Goal: Task Accomplishment & Management: Complete application form

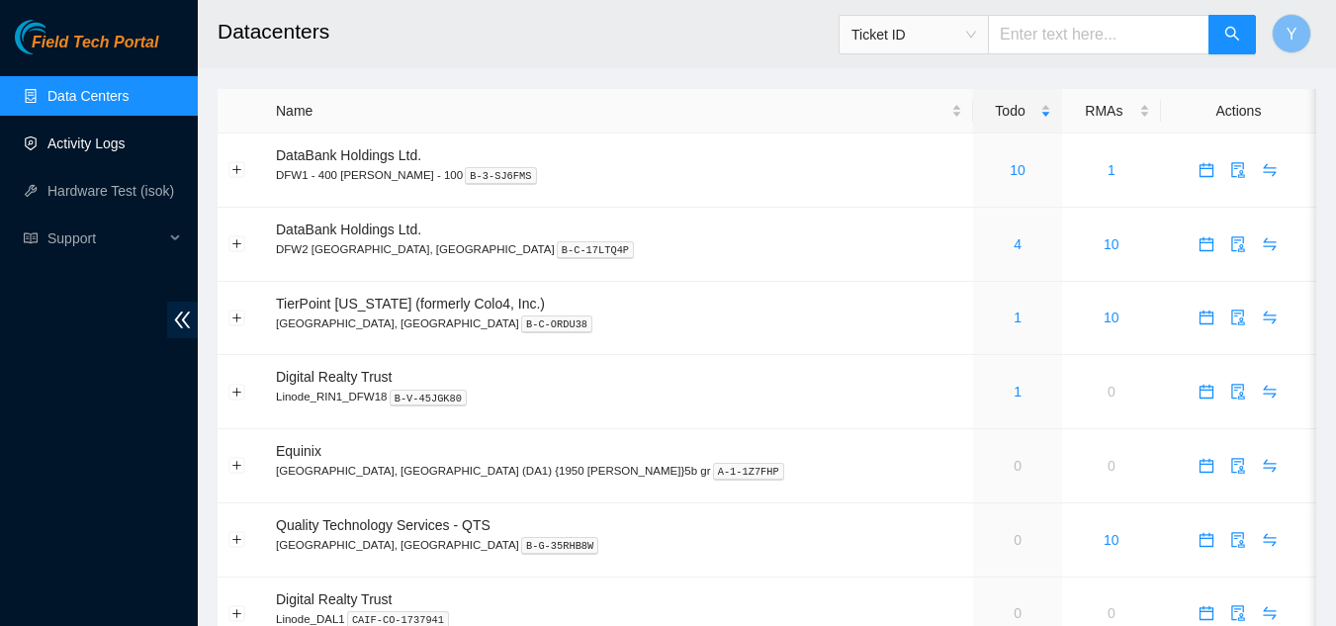
click at [99, 141] on link "Activity Logs" at bounding box center [86, 143] width 78 height 16
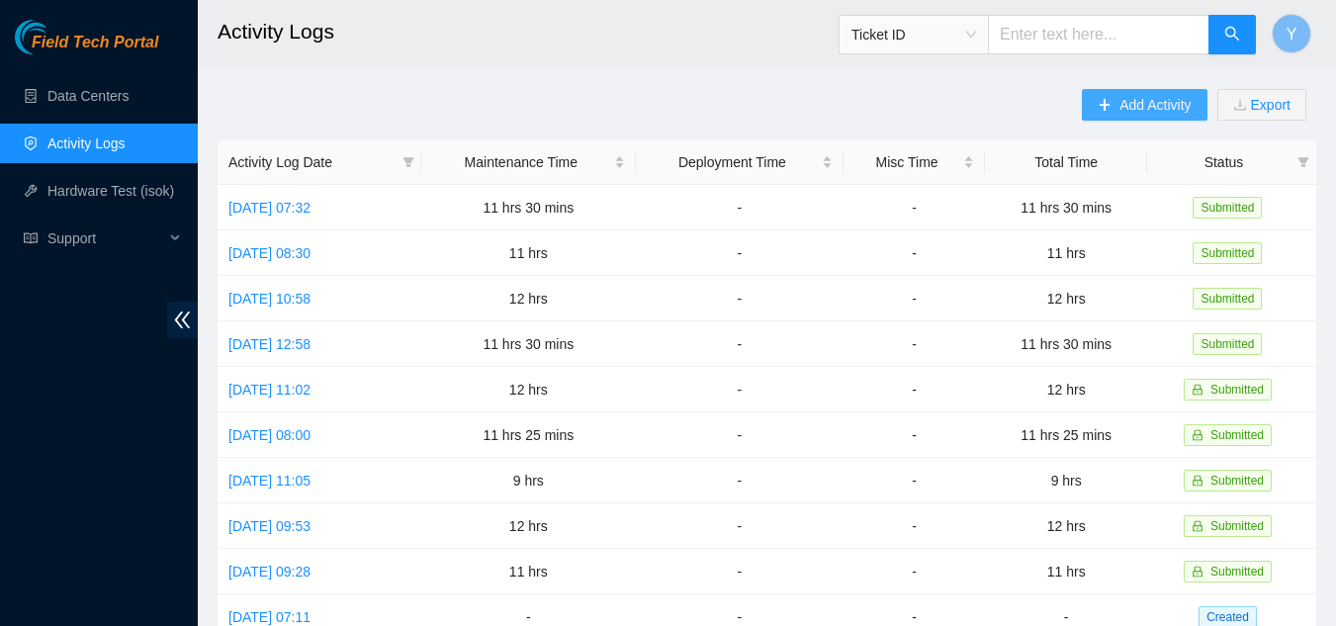
click at [1149, 103] on span "Add Activity" at bounding box center [1154, 105] width 71 height 22
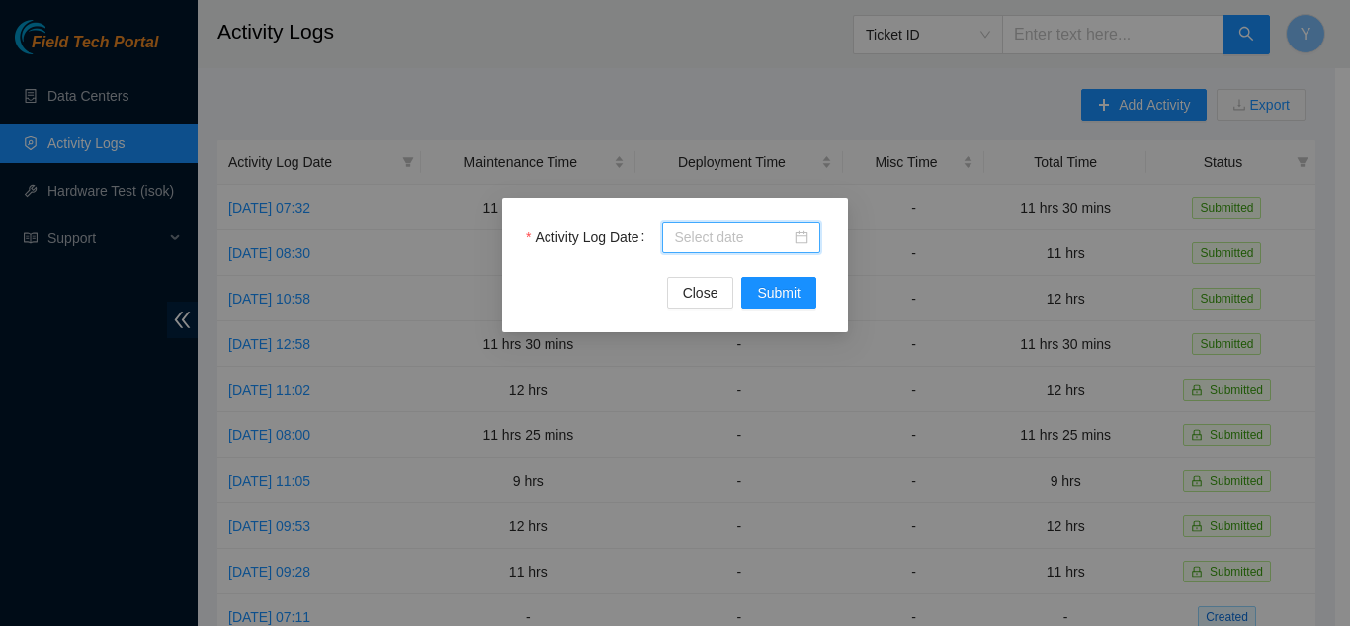
click at [741, 238] on input "Activity Log Date" at bounding box center [732, 237] width 117 height 22
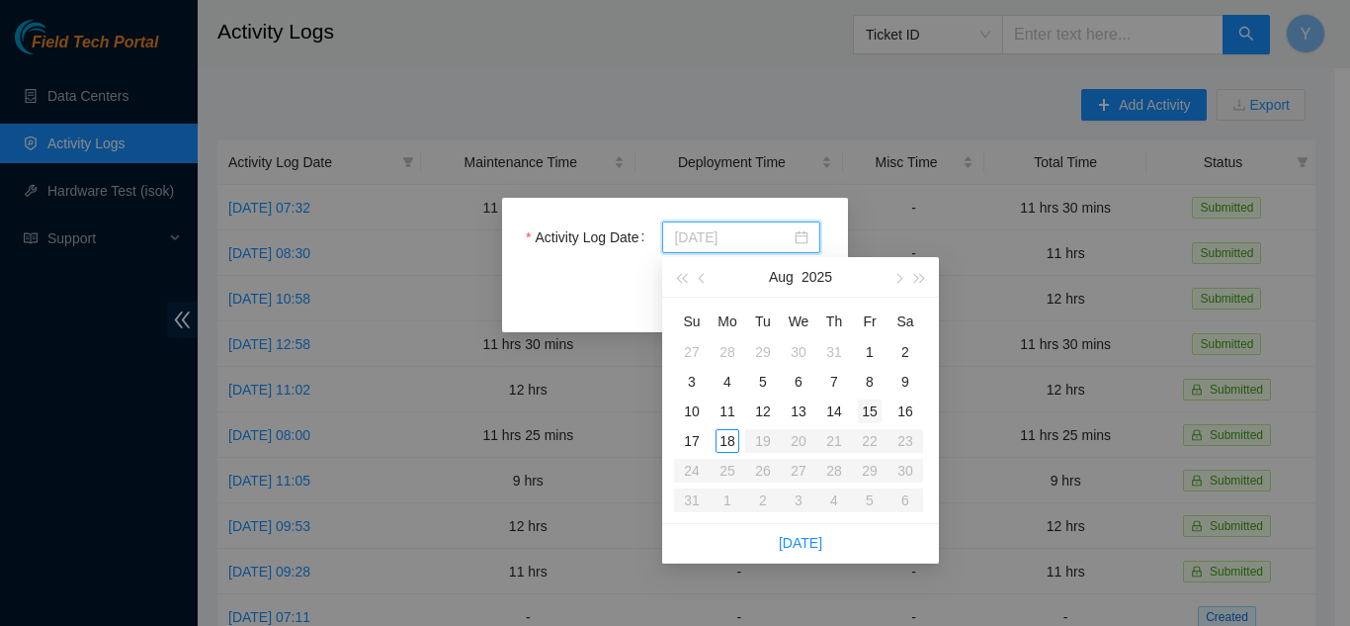
type input "2025-08-15"
click at [870, 410] on div "15" at bounding box center [870, 411] width 24 height 24
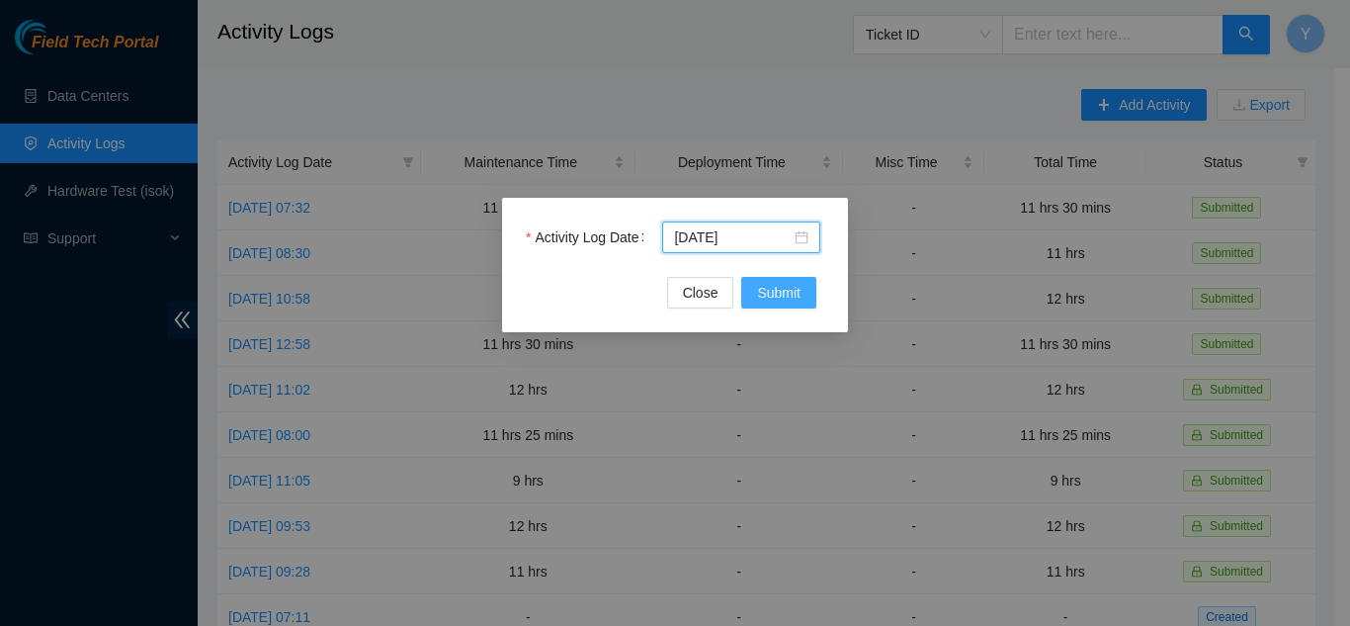
click at [774, 298] on span "Submit" at bounding box center [778, 293] width 43 height 22
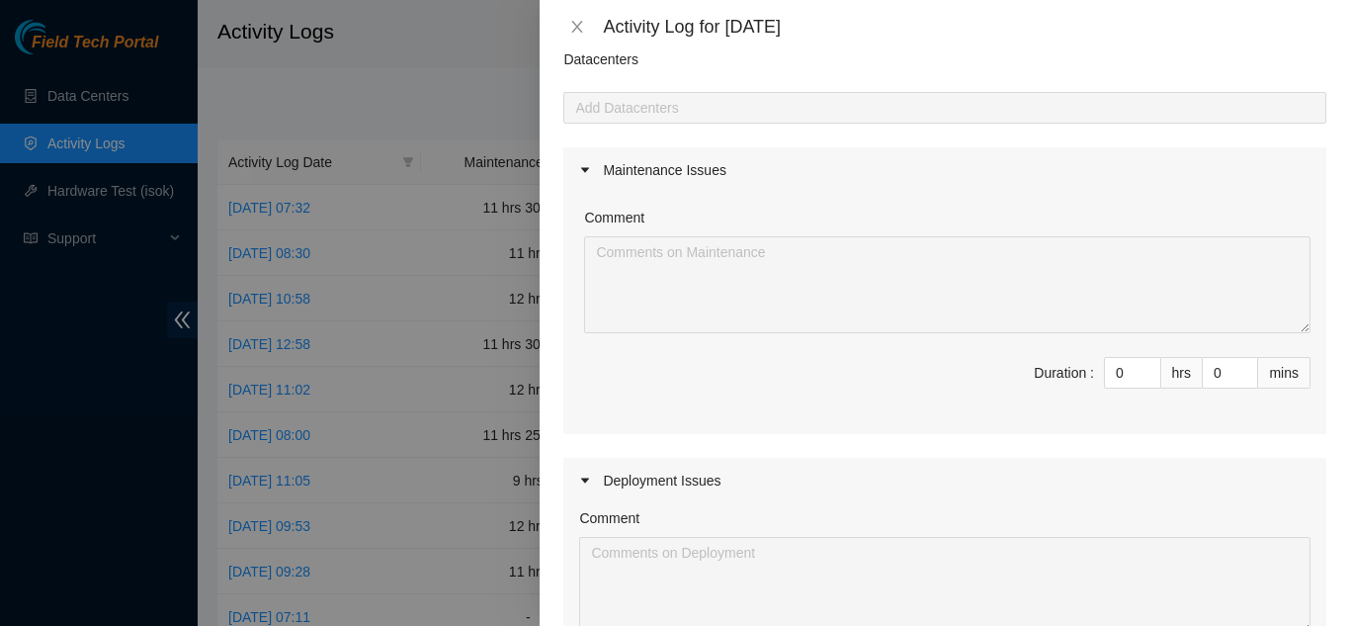
scroll to position [99, 0]
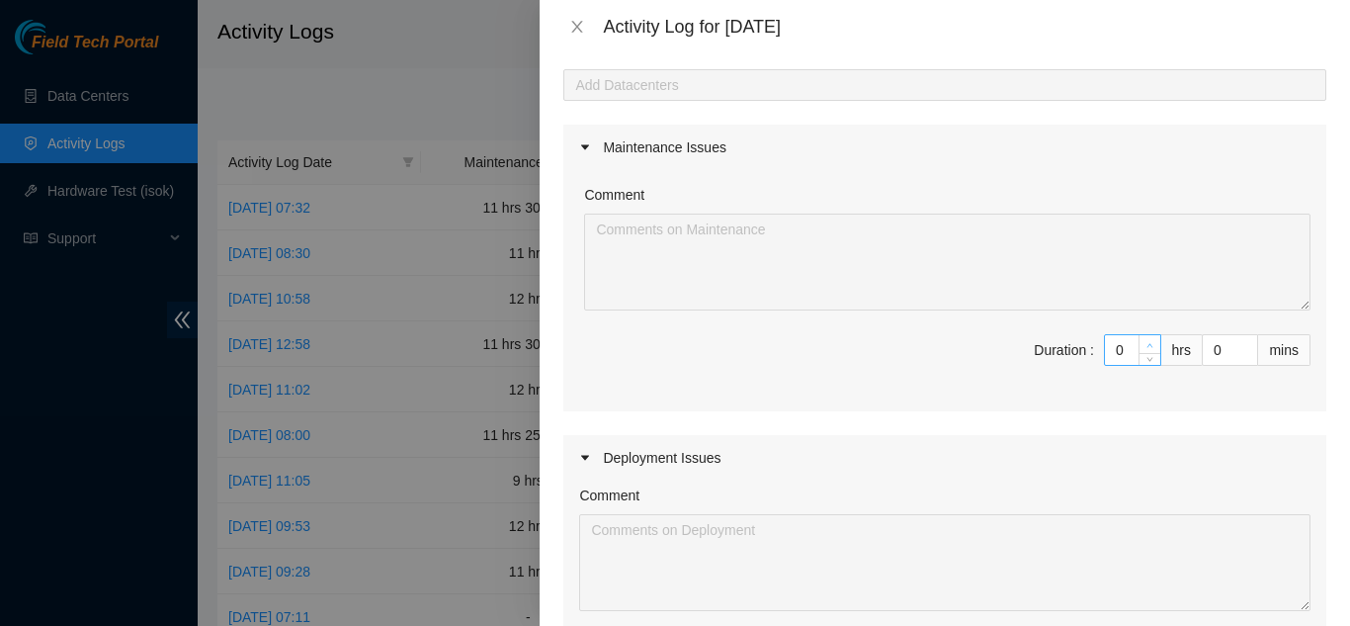
type input "1"
click at [1147, 347] on icon "up" at bounding box center [1150, 345] width 7 height 7
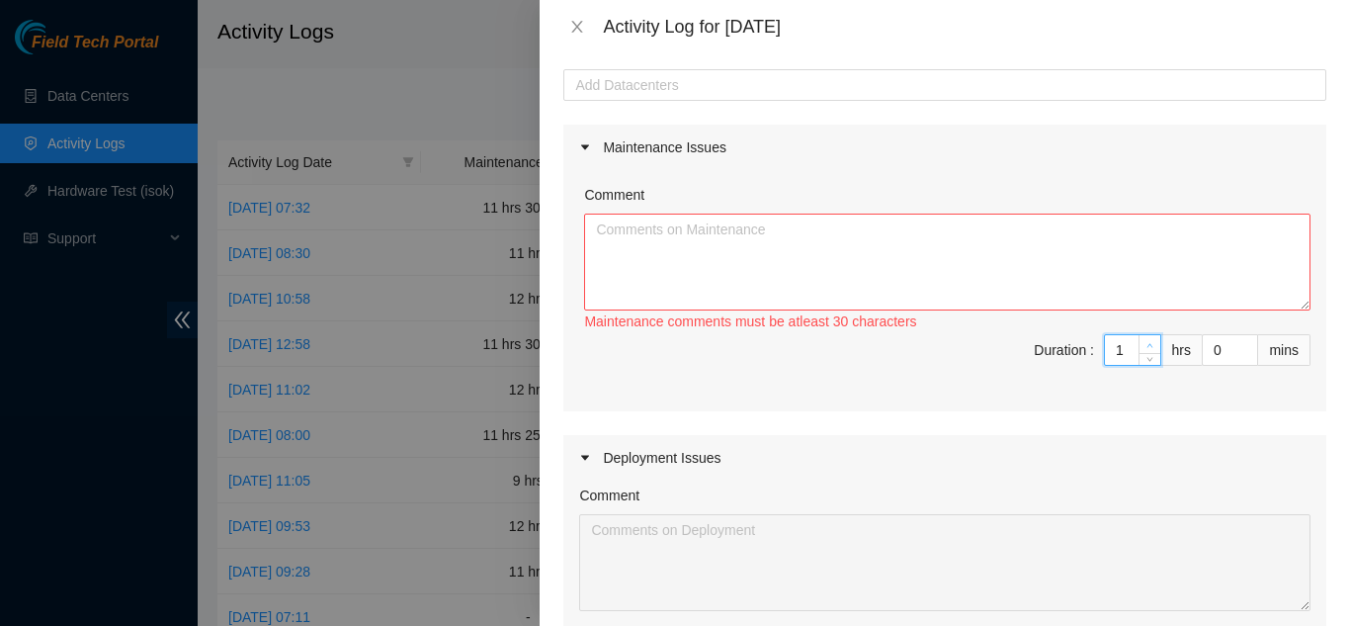
type input "2"
click at [1147, 348] on icon "up" at bounding box center [1150, 345] width 7 height 7
type input "3"
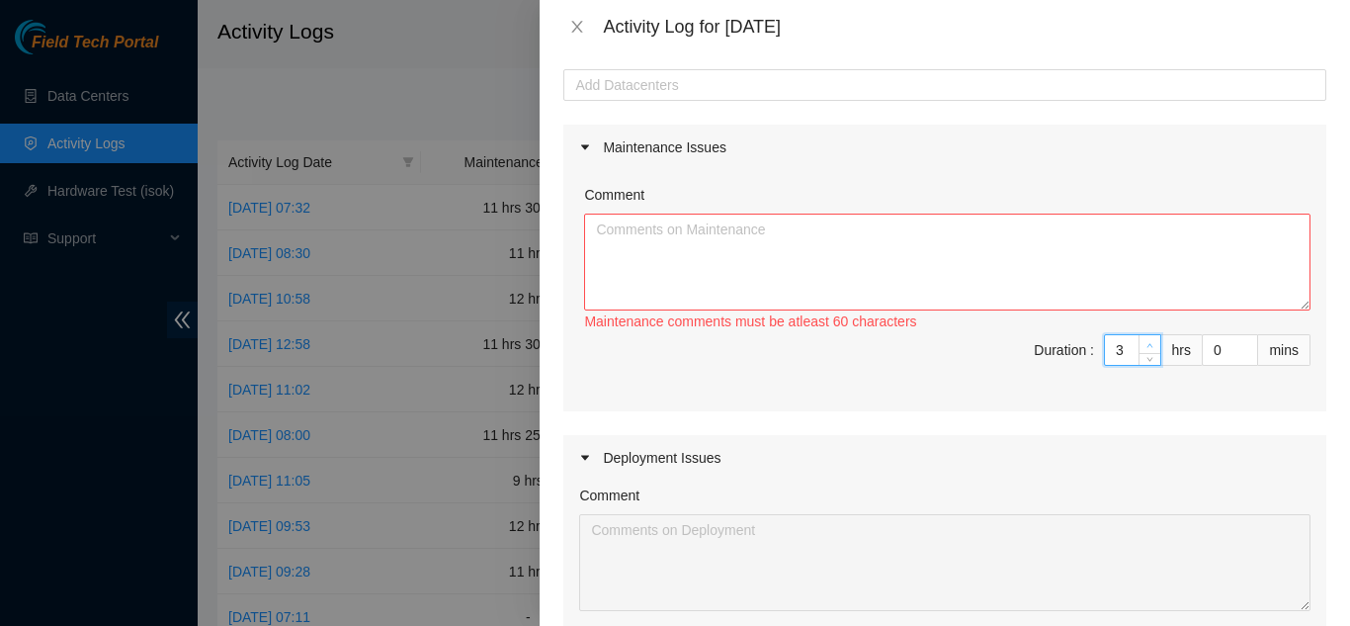
click at [1147, 348] on icon "up" at bounding box center [1150, 345] width 7 height 7
type input "4"
click at [1147, 348] on icon "up" at bounding box center [1150, 345] width 7 height 7
type input "5"
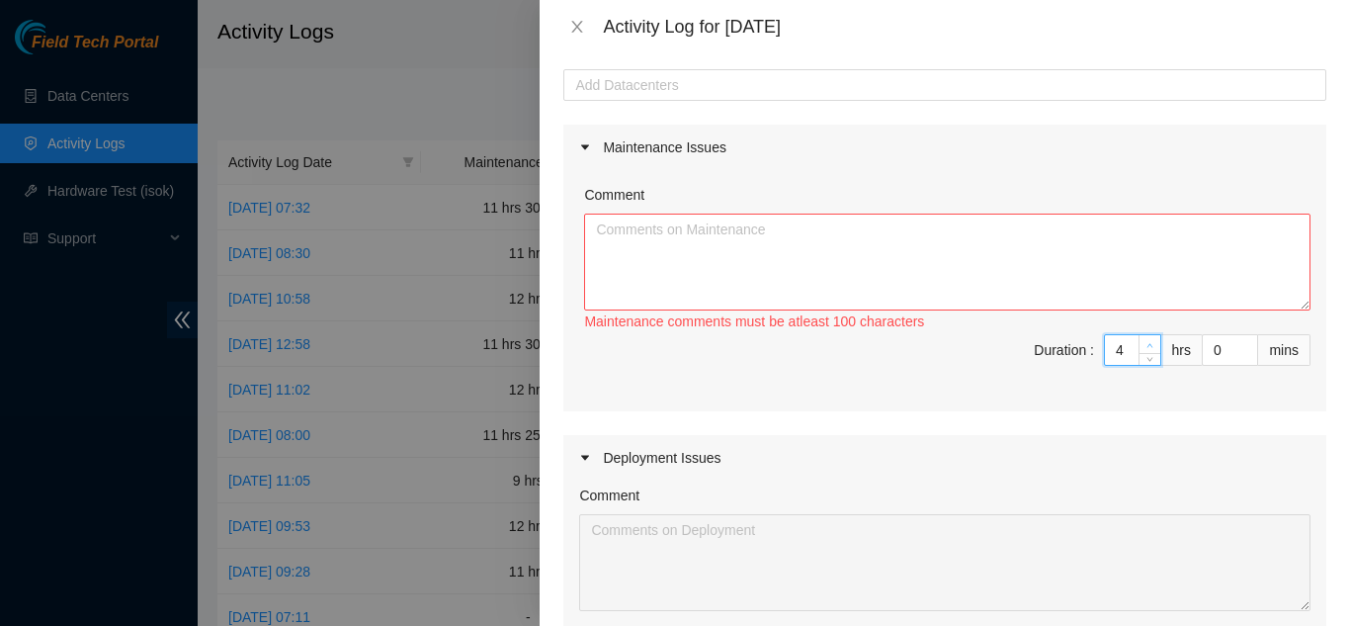
type input "5"
click at [1147, 348] on icon "up" at bounding box center [1150, 345] width 7 height 7
type input "6"
click at [1147, 348] on icon "up" at bounding box center [1150, 345] width 7 height 7
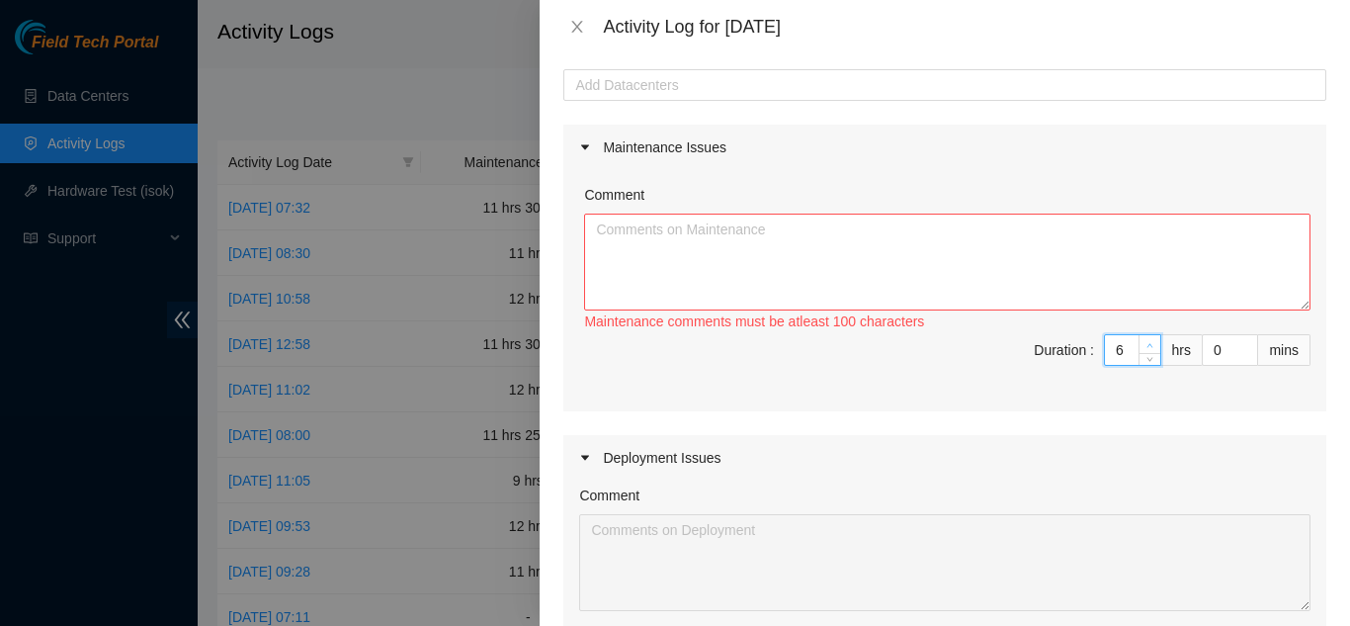
type input "7"
click at [1147, 348] on icon "up" at bounding box center [1150, 345] width 7 height 7
type input "8"
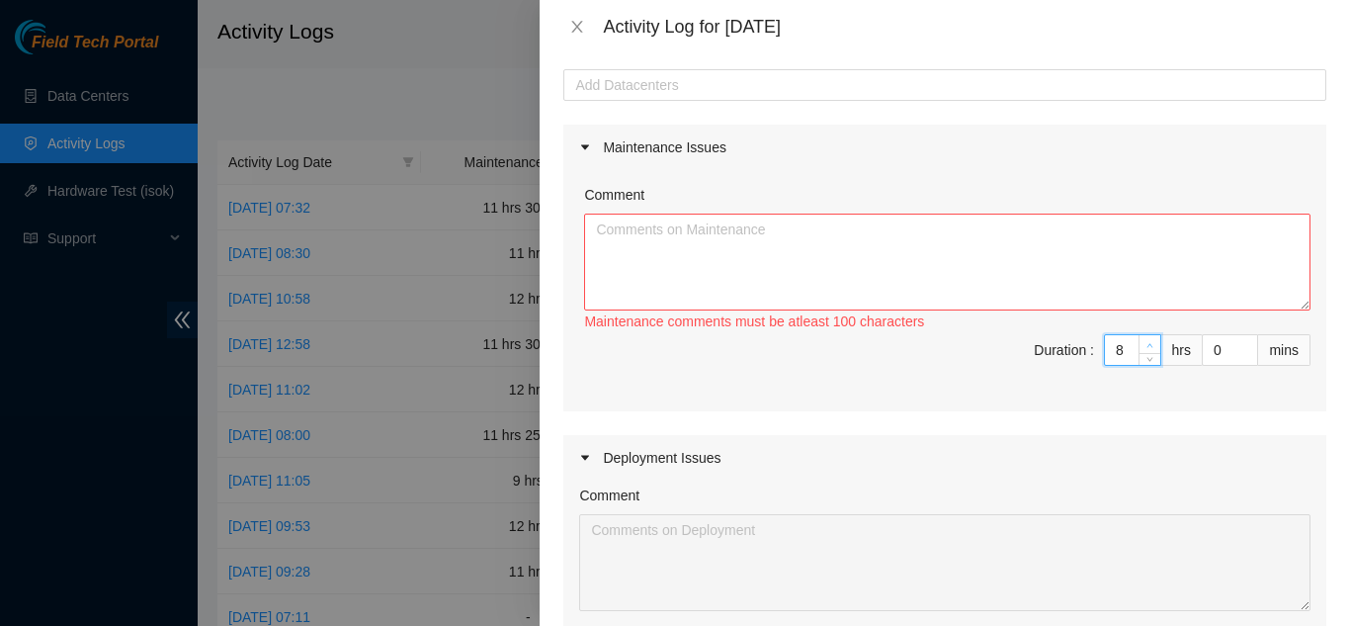
click at [1147, 348] on icon "up" at bounding box center [1150, 345] width 7 height 7
type input "9"
click at [1147, 348] on icon "up" at bounding box center [1150, 345] width 7 height 7
type input "10"
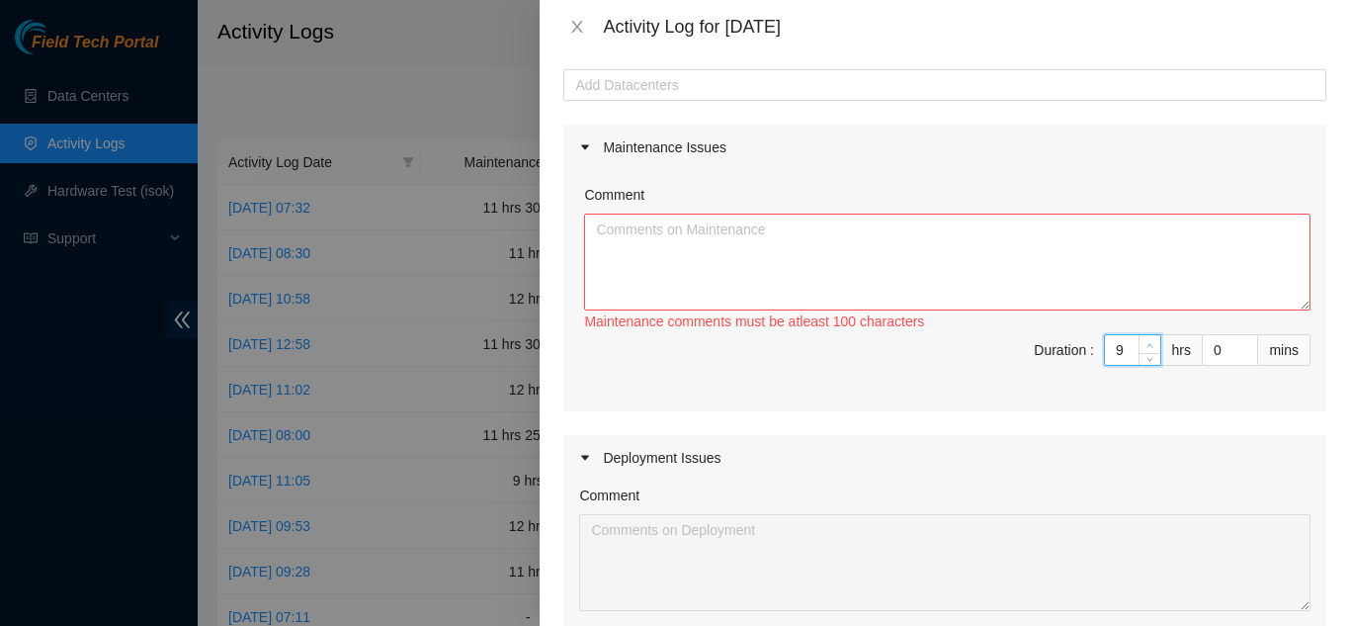
type input "10"
click at [1147, 348] on icon "up" at bounding box center [1150, 345] width 7 height 7
type input "11"
click at [1145, 349] on span "up" at bounding box center [1151, 345] width 12 height 12
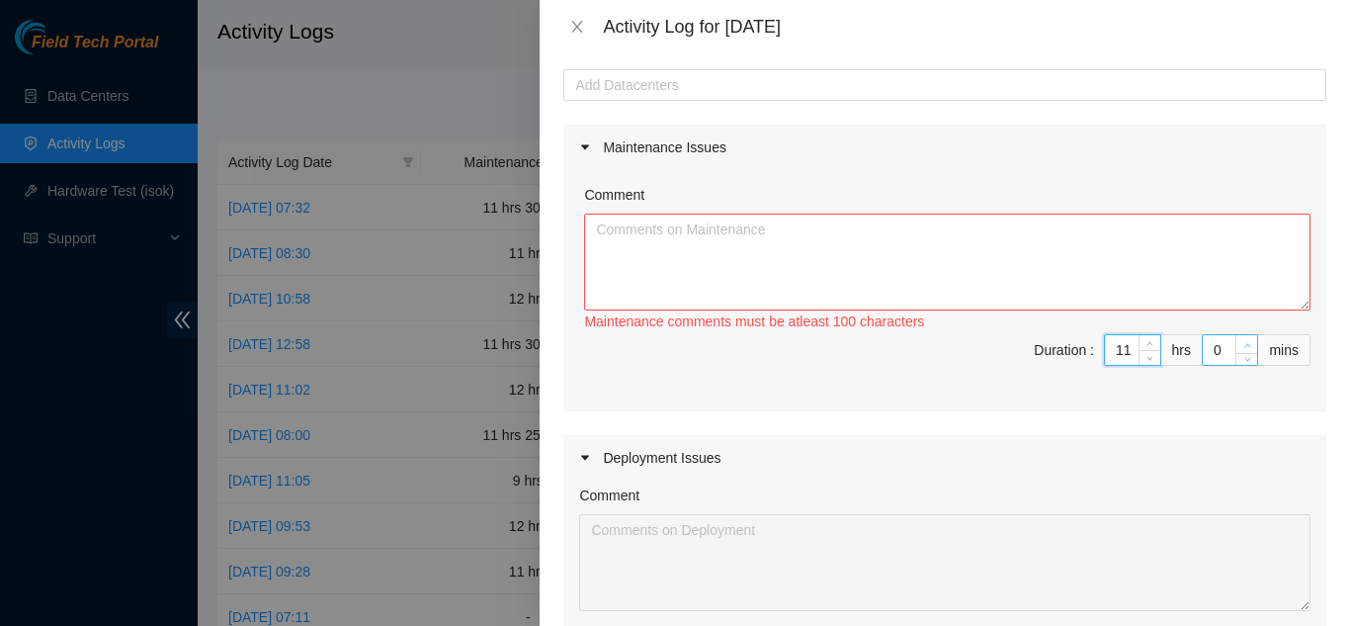
type input "1"
click at [1245, 342] on icon "up" at bounding box center [1248, 345] width 7 height 7
type input "2"
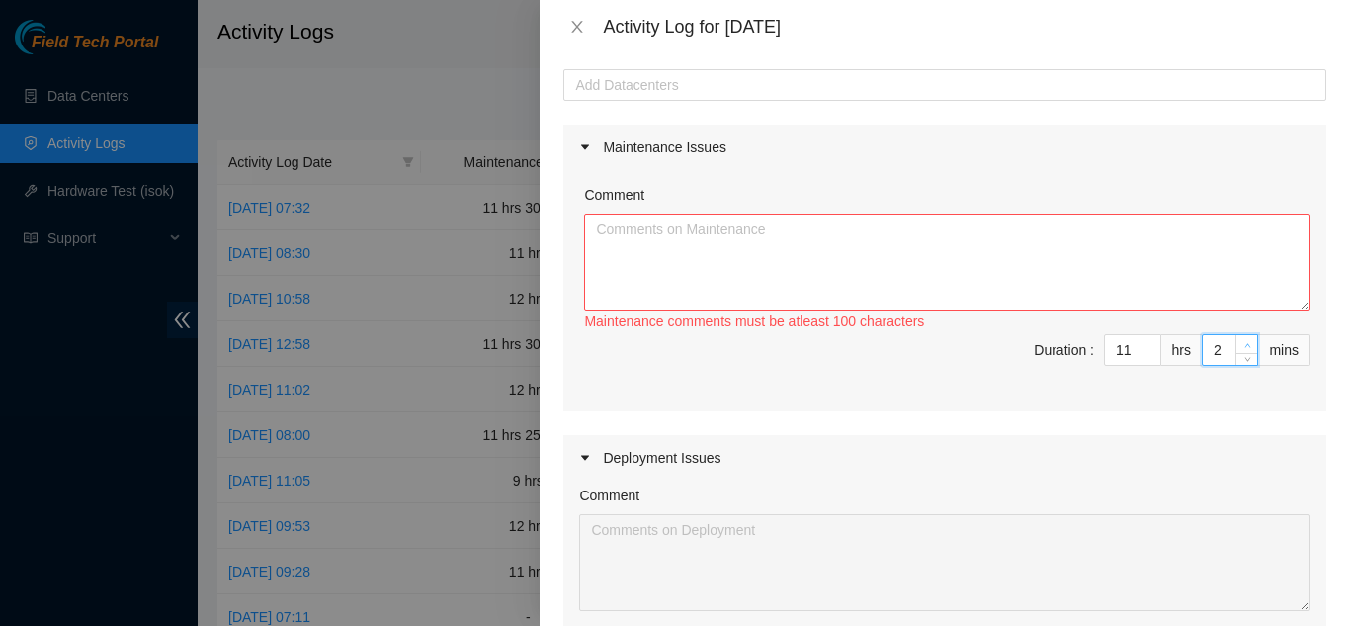
click at [1245, 342] on icon "up" at bounding box center [1248, 345] width 7 height 7
type input "3"
click at [1245, 342] on icon "up" at bounding box center [1248, 345] width 7 height 7
type input "4"
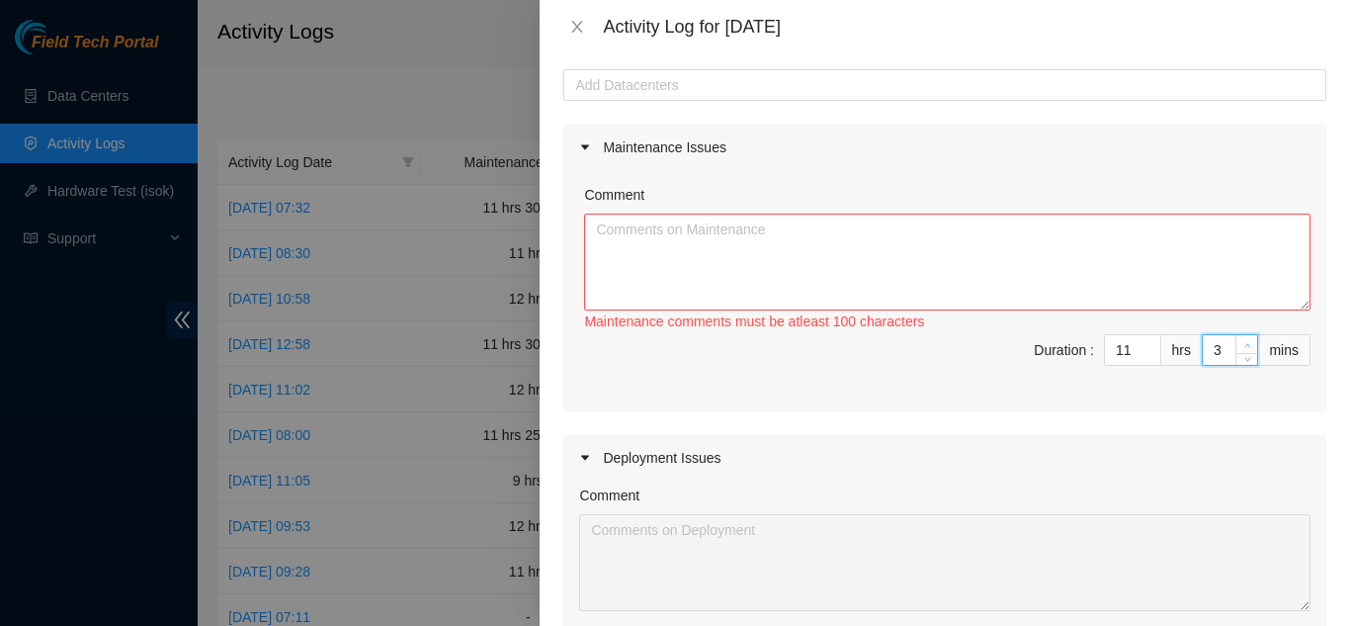
type input "4"
click at [1245, 342] on icon "up" at bounding box center [1248, 345] width 7 height 7
type input "5"
click at [1245, 342] on icon "up" at bounding box center [1248, 345] width 7 height 7
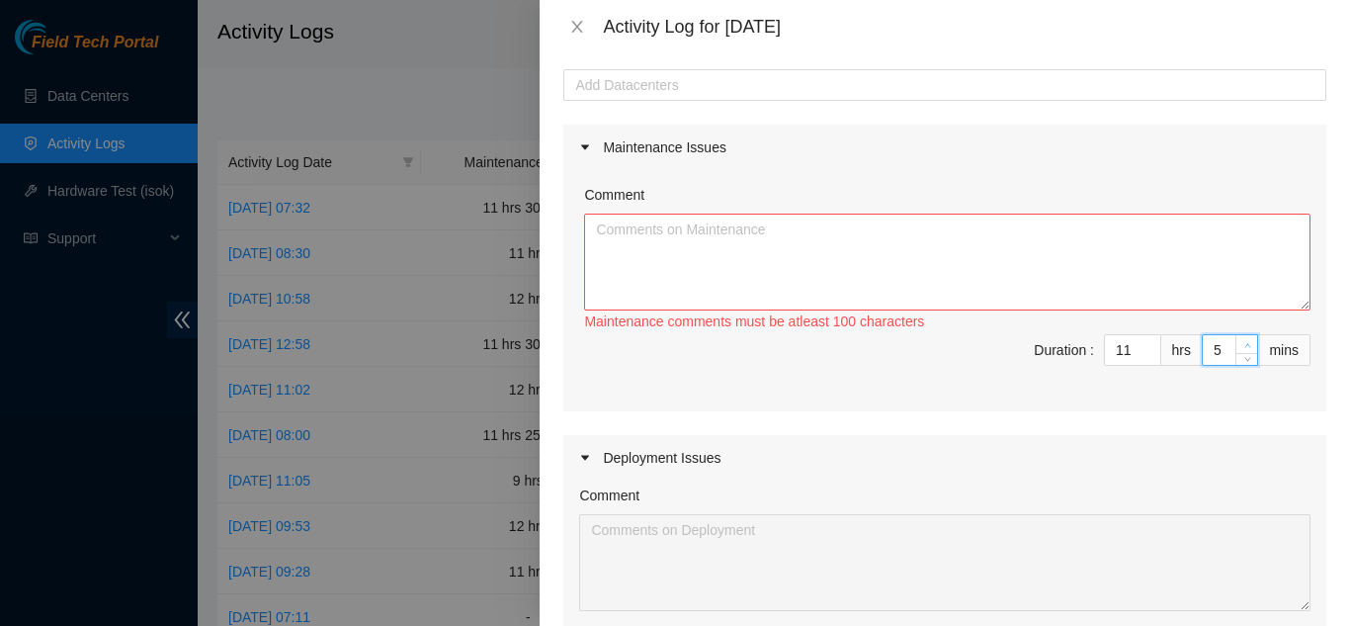
type input "6"
click at [1245, 343] on icon "up" at bounding box center [1248, 345] width 7 height 7
type input "7"
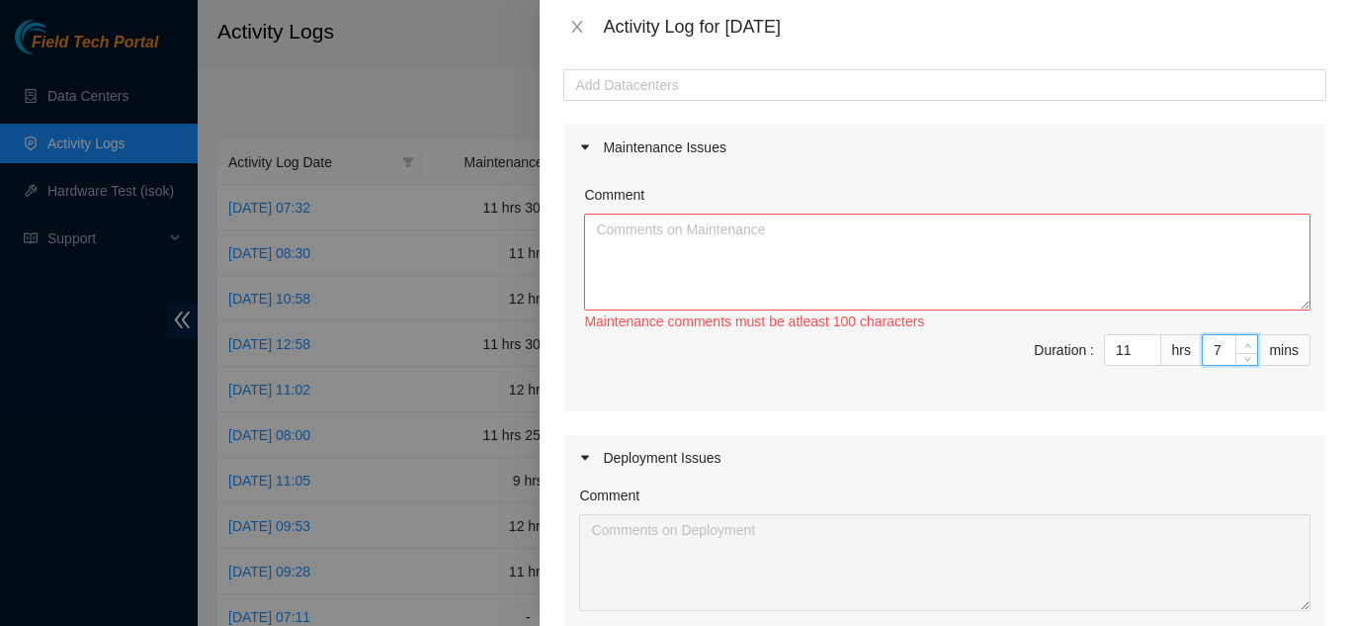
click at [1245, 343] on icon "up" at bounding box center [1248, 345] width 7 height 7
type input "8"
click at [1245, 343] on icon "up" at bounding box center [1248, 345] width 7 height 7
type input "9"
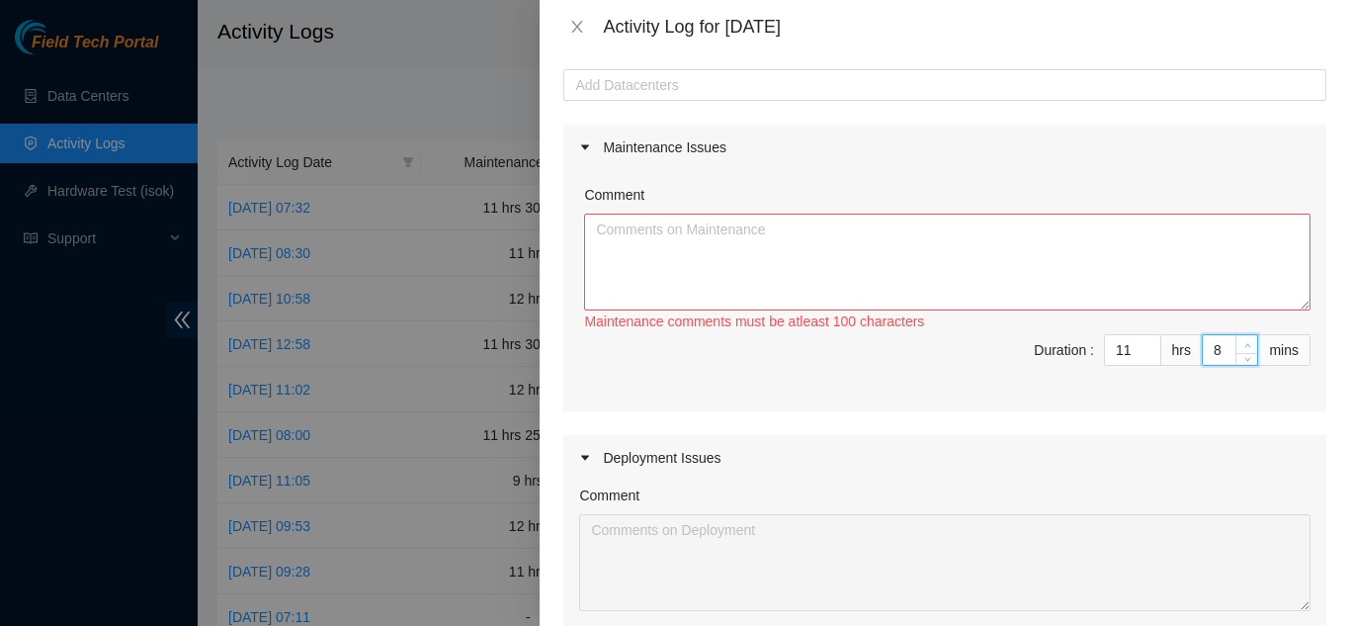
type input "9"
click at [1245, 343] on icon "up" at bounding box center [1248, 345] width 7 height 7
type input "10"
click at [1245, 343] on icon "up" at bounding box center [1248, 345] width 7 height 7
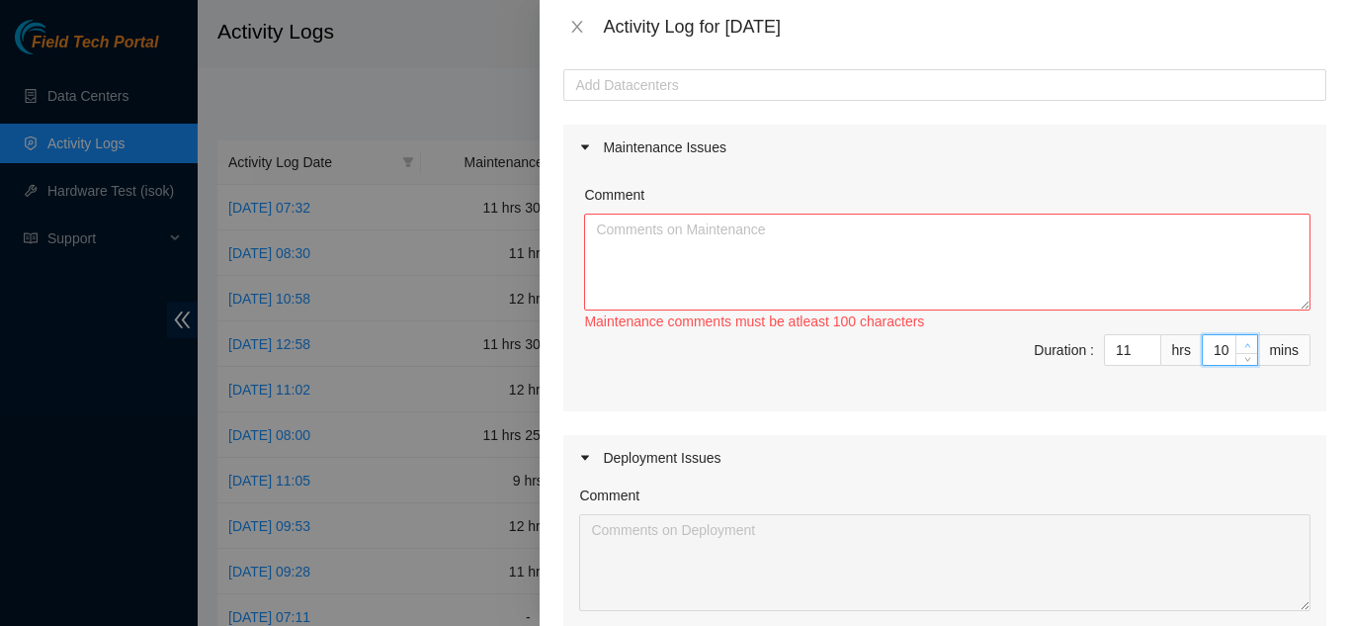
type input "11"
click at [1245, 343] on icon "up" at bounding box center [1248, 345] width 7 height 7
type input "12"
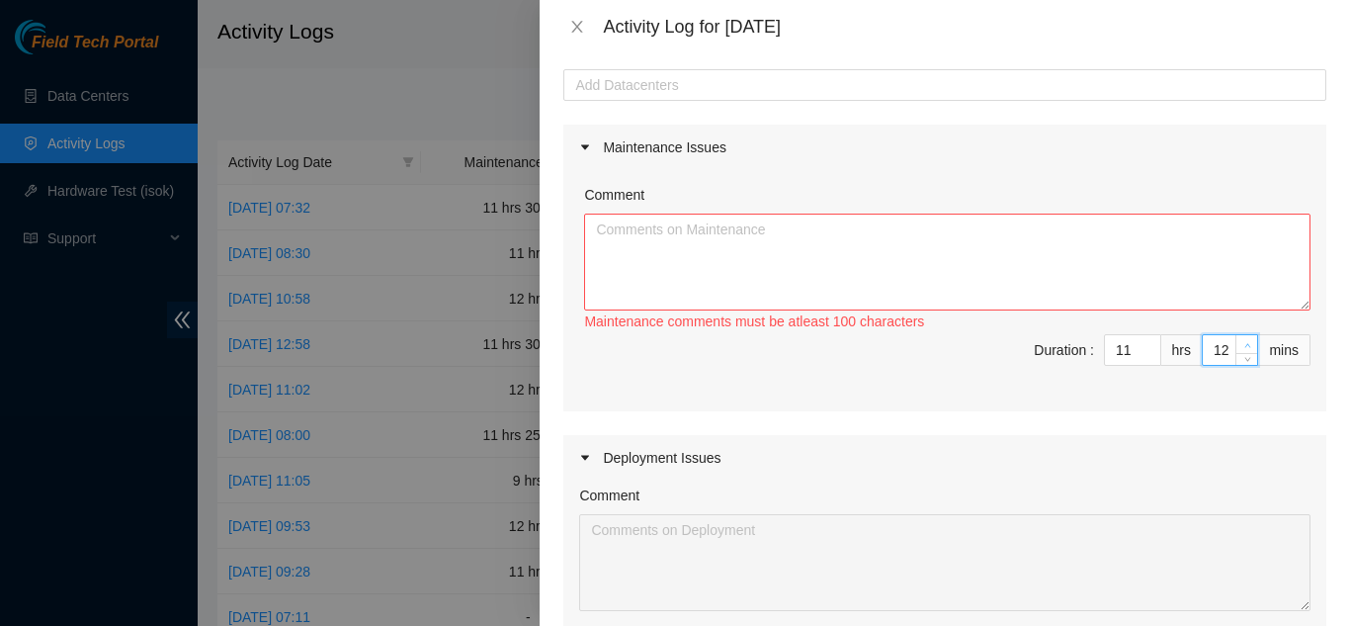
click at [1245, 342] on icon "up" at bounding box center [1248, 345] width 7 height 7
type input "13"
type input "14"
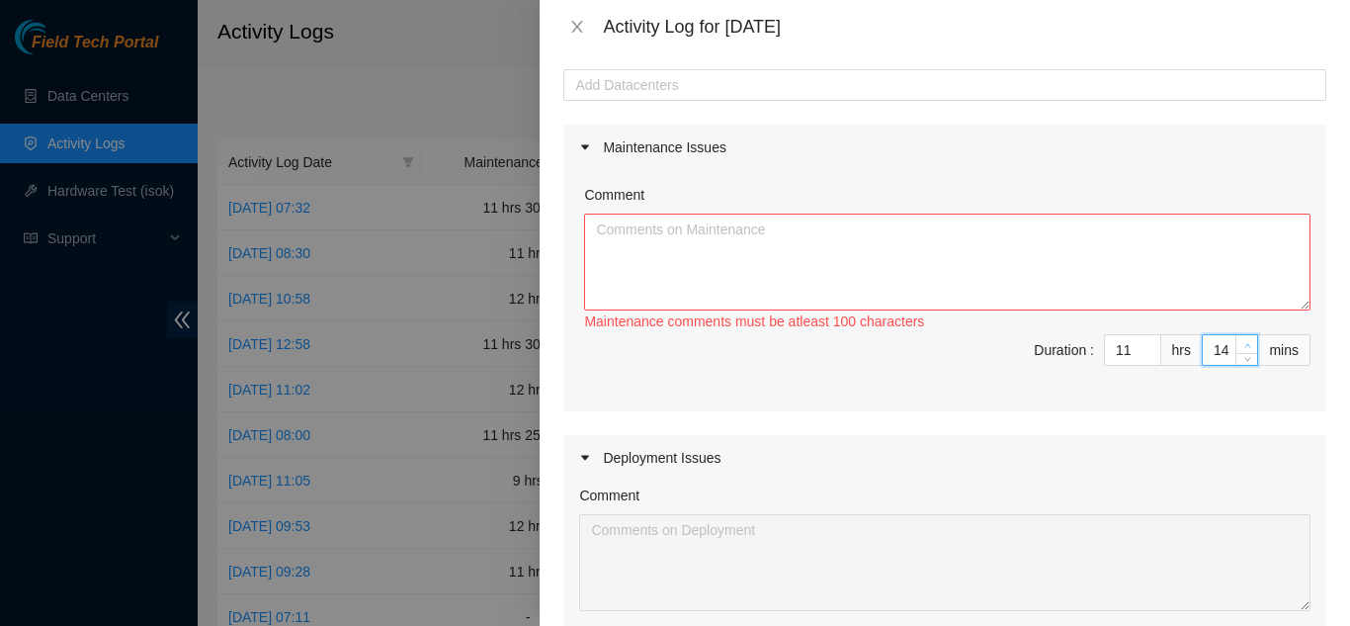
type input "15"
type input "16"
type input "17"
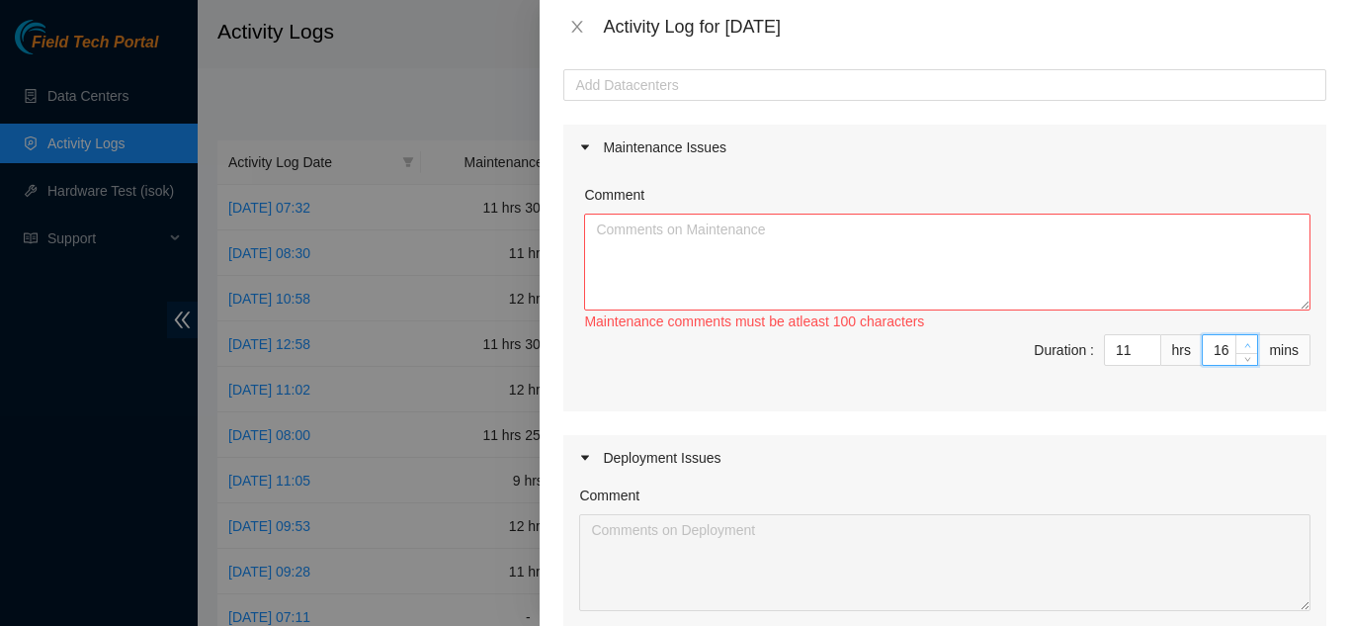
type input "17"
type input "18"
type input "19"
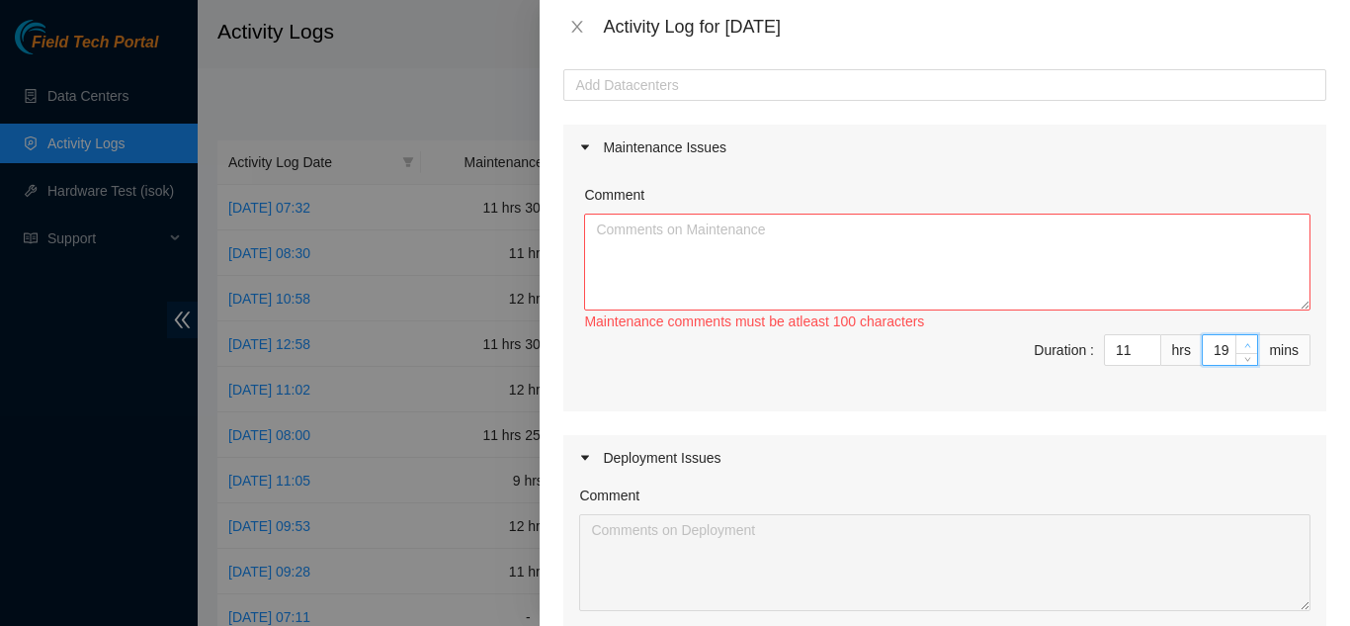
type input "20"
type input "21"
type input "22"
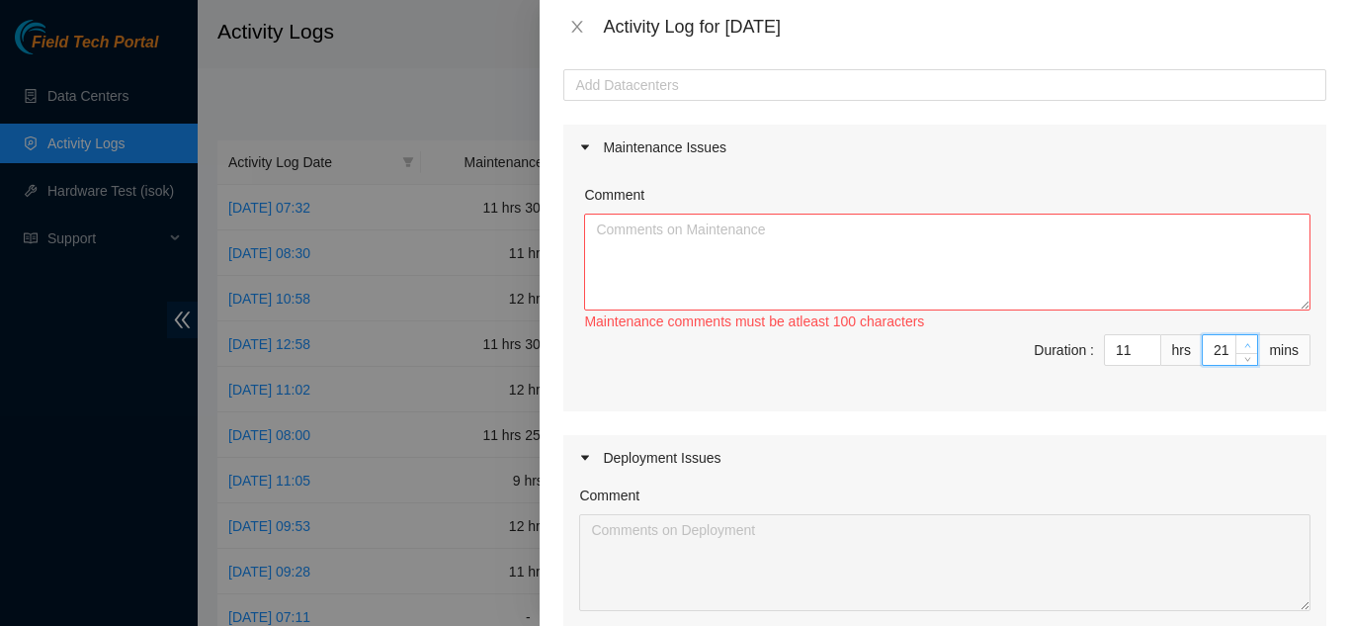
type input "22"
type input "23"
type input "24"
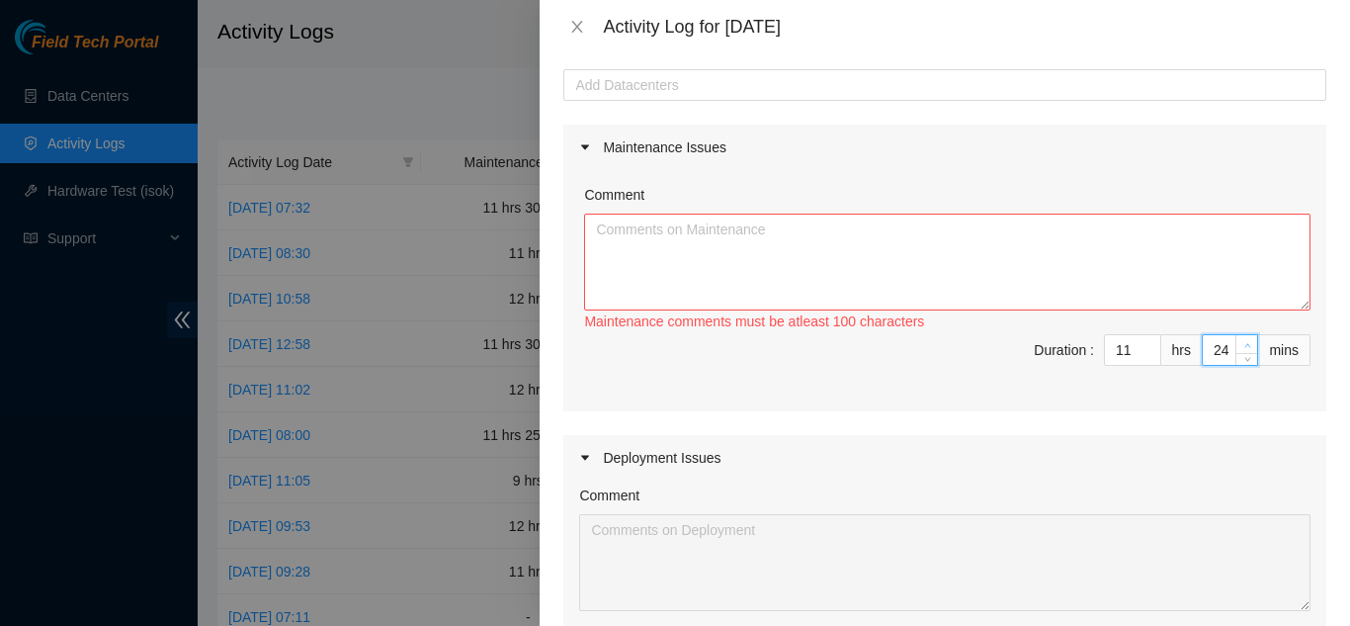
type input "25"
type input "26"
type input "27"
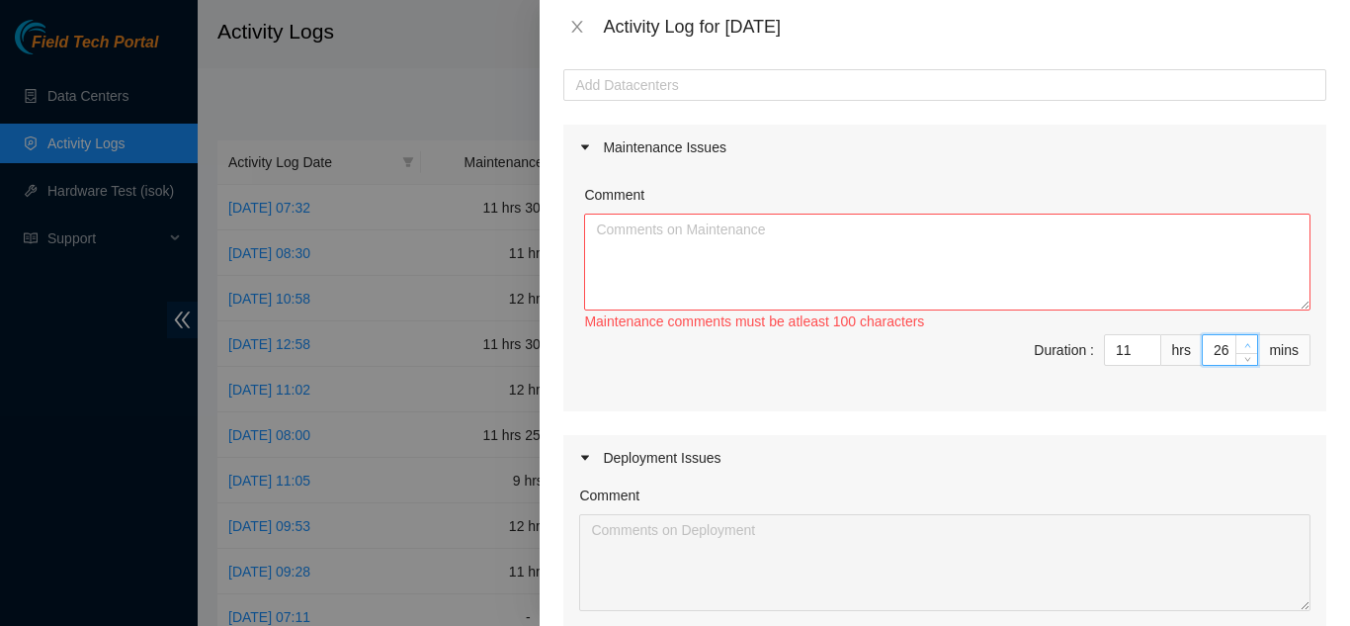
type input "27"
type input "28"
click at [1245, 342] on icon "up" at bounding box center [1248, 345] width 7 height 7
type input "29"
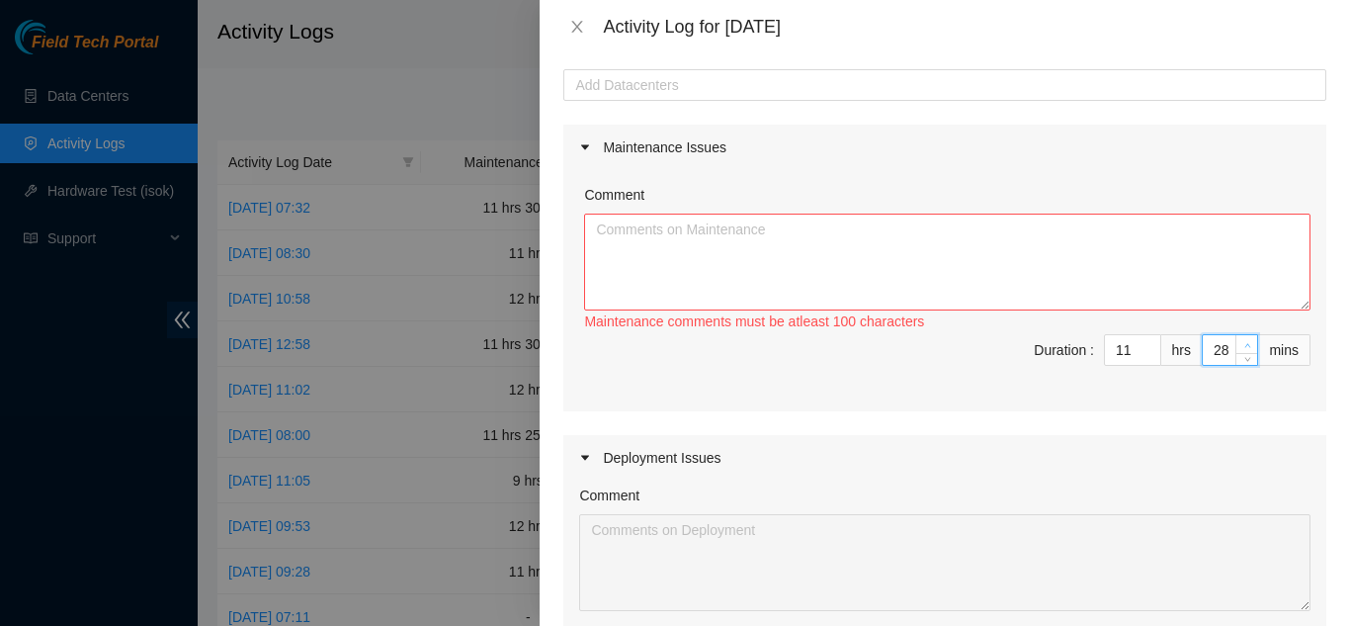
type input "29"
click at [1245, 342] on icon "up" at bounding box center [1248, 345] width 7 height 7
type input "30"
click at [1245, 342] on icon "up" at bounding box center [1248, 345] width 7 height 7
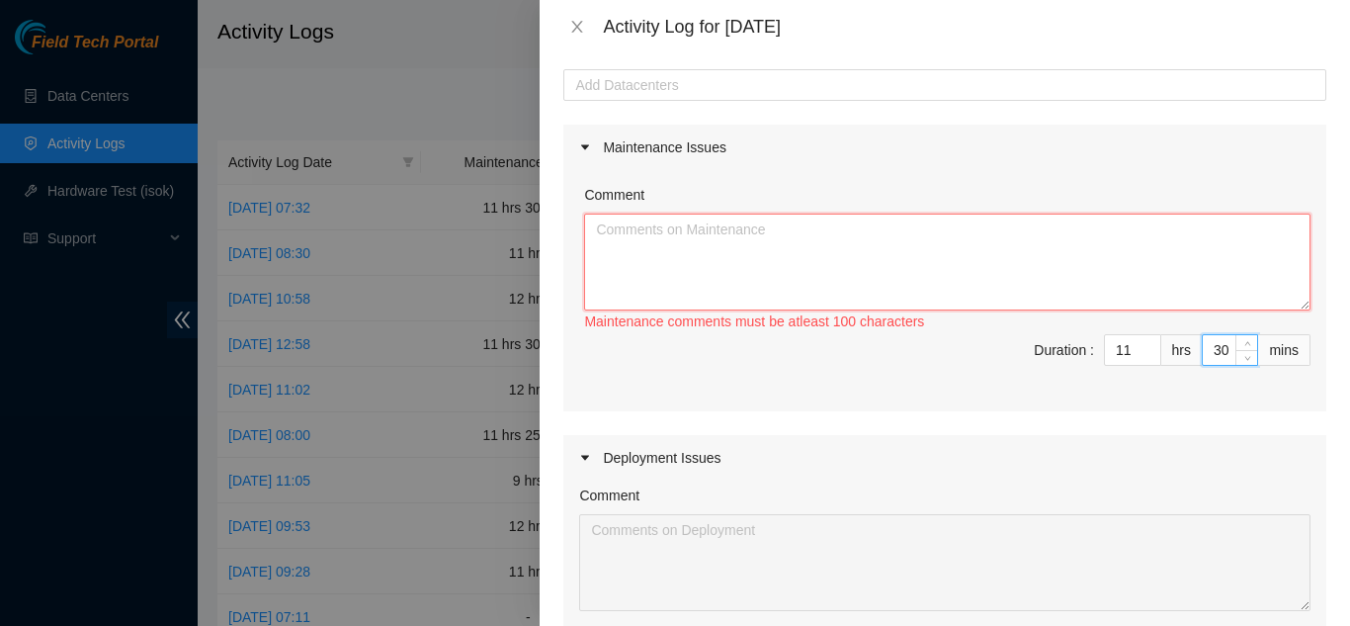
click at [694, 239] on textarea "Comment" at bounding box center [947, 262] width 727 height 97
paste textarea "At QTS, the staging area was cleaned and organized. The Return Merchandise Auth…"
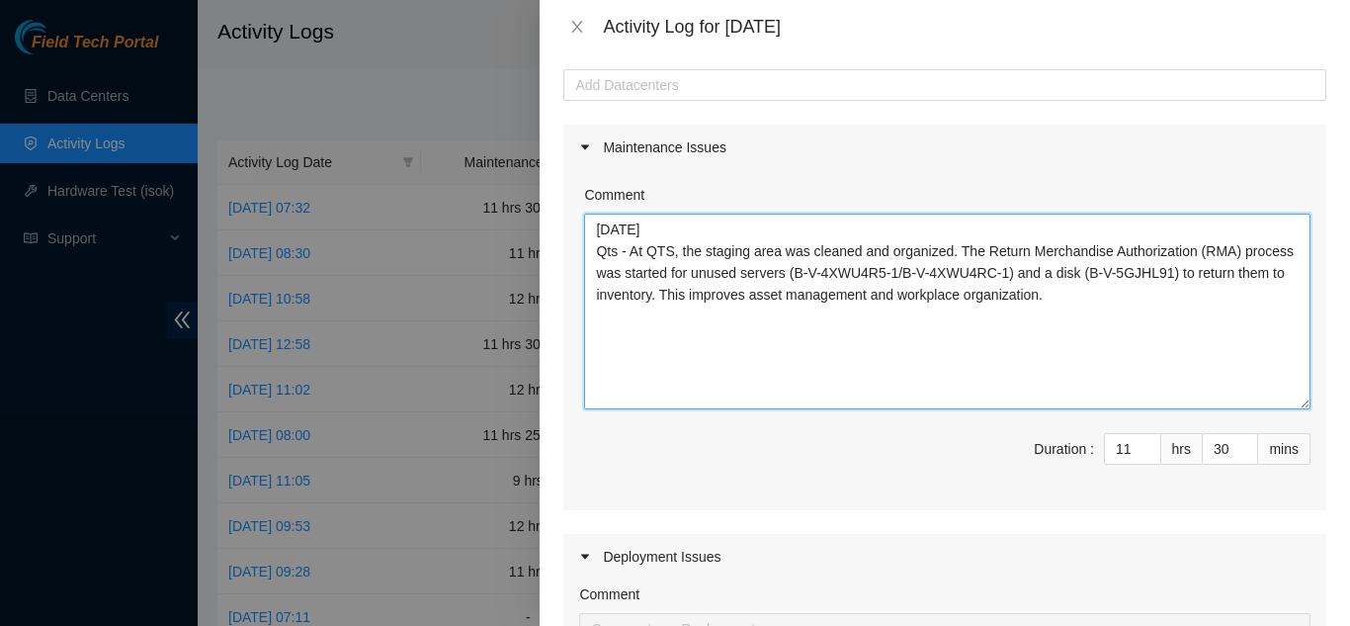
drag, startPoint x: 1291, startPoint y: 304, endPoint x: 1278, endPoint y: 403, distance: 99.7
click at [1278, 403] on textarea "8/15/2025 Qts - At QTS, the staging area was cleaned and organized. The Return …" at bounding box center [947, 312] width 727 height 196
click at [974, 247] on textarea "8/15/2025 Qts - At QTS, the staging area was cleaned and organized. The Return …" at bounding box center [947, 312] width 727 height 196
click at [1195, 254] on textarea "8/15/2025 Qts - At QTS, the staging area was cleaned and organized. Then Return…" at bounding box center [947, 312] width 727 height 196
click at [1270, 249] on textarea "8/15/2025 Qts - At QTS, the staging area was cleaned and organized. Then Return…" at bounding box center [947, 312] width 727 height 196
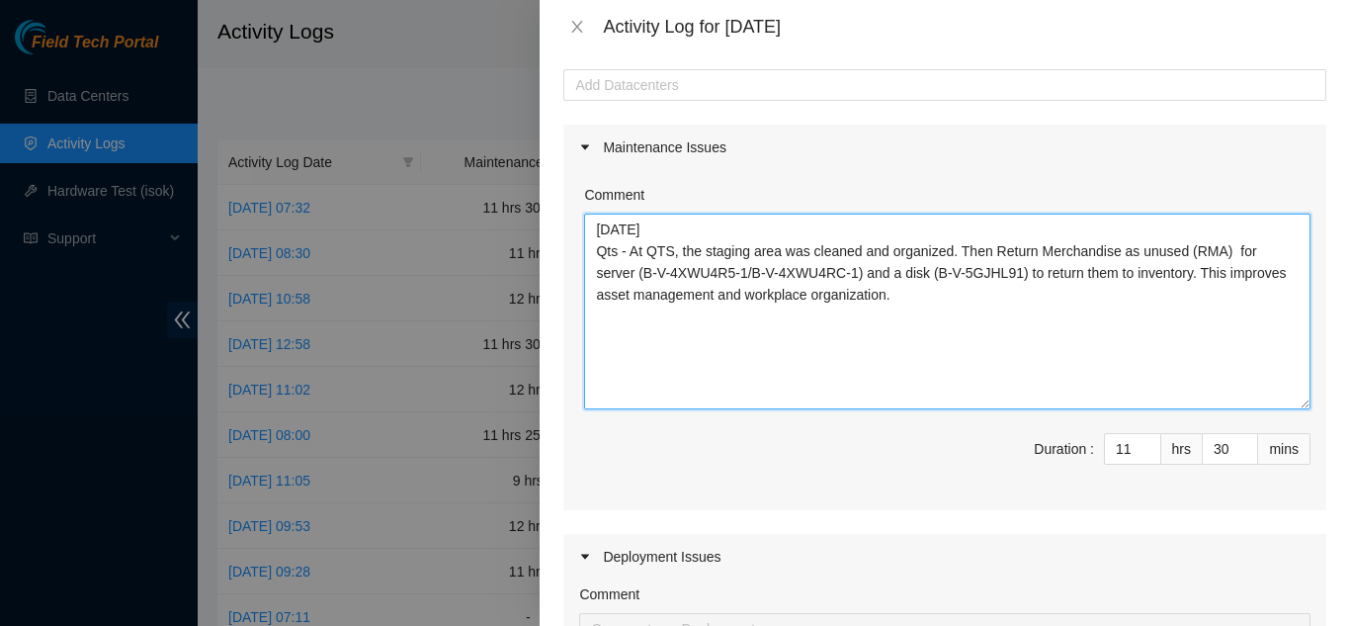
click at [1179, 253] on textarea "8/15/2025 Qts - At QTS, the staging area was cleaned and organized. Then Return…" at bounding box center [947, 312] width 727 height 196
click at [657, 271] on textarea "8/15/2025 Qts - At QTS, the staging area was cleaned and organized. Then Return…" at bounding box center [947, 312] width 727 height 196
click at [1229, 275] on textarea "8/15/2025 Qts - At QTS, the staging area was cleaned and organized. Then Return…" at bounding box center [947, 312] width 727 height 196
click at [675, 248] on textarea "8/15/2025 Qts - At QTS, the staging area was cleaned and organized. Then Return…" at bounding box center [947, 312] width 727 height 196
paste textarea "The receiving of two pallets at TierPoint was overseen. The first pallet, assoc…"
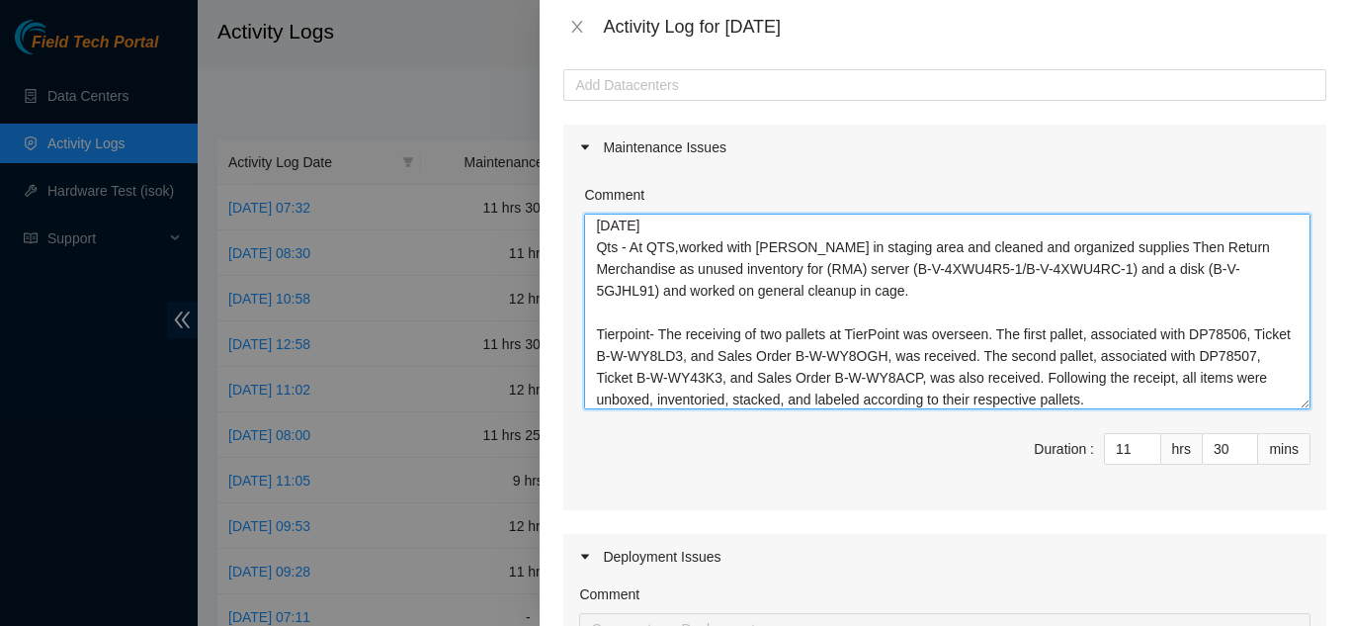
scroll to position [0, 0]
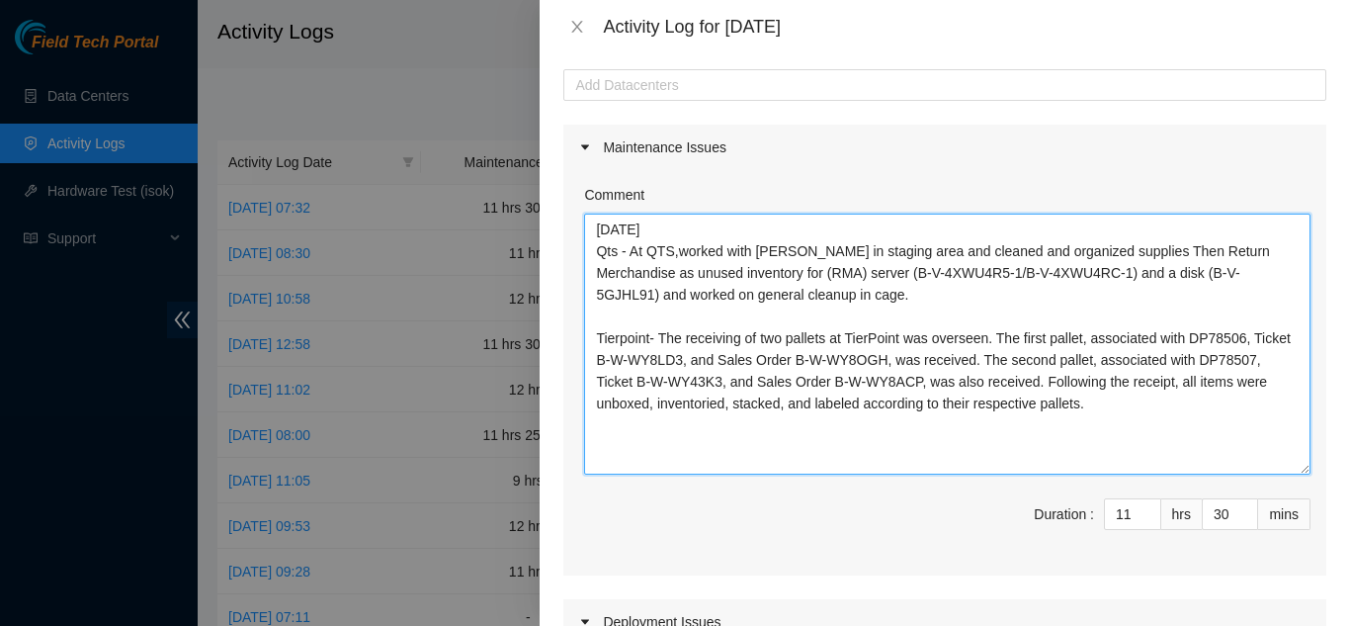
drag, startPoint x: 1292, startPoint y: 405, endPoint x: 1274, endPoint y: 471, distance: 67.6
click at [1274, 471] on textarea "8/15/2025 Qts - At QTS,worked with matias in staging area and cleaned and organ…" at bounding box center [947, 344] width 727 height 261
click at [986, 339] on textarea "8/15/2025 Qts - At QTS,worked with matias in staging area and cleaned and organ…" at bounding box center [947, 344] width 727 height 261
click at [743, 358] on textarea "8/15/2025 Qts - At QTS,worked with matias in staging area and cleaned and organ…" at bounding box center [947, 344] width 727 height 261
click at [782, 381] on textarea "8/15/2025 Qts - At QTS,worked with matias in staging area and cleaned and organ…" at bounding box center [947, 344] width 727 height 261
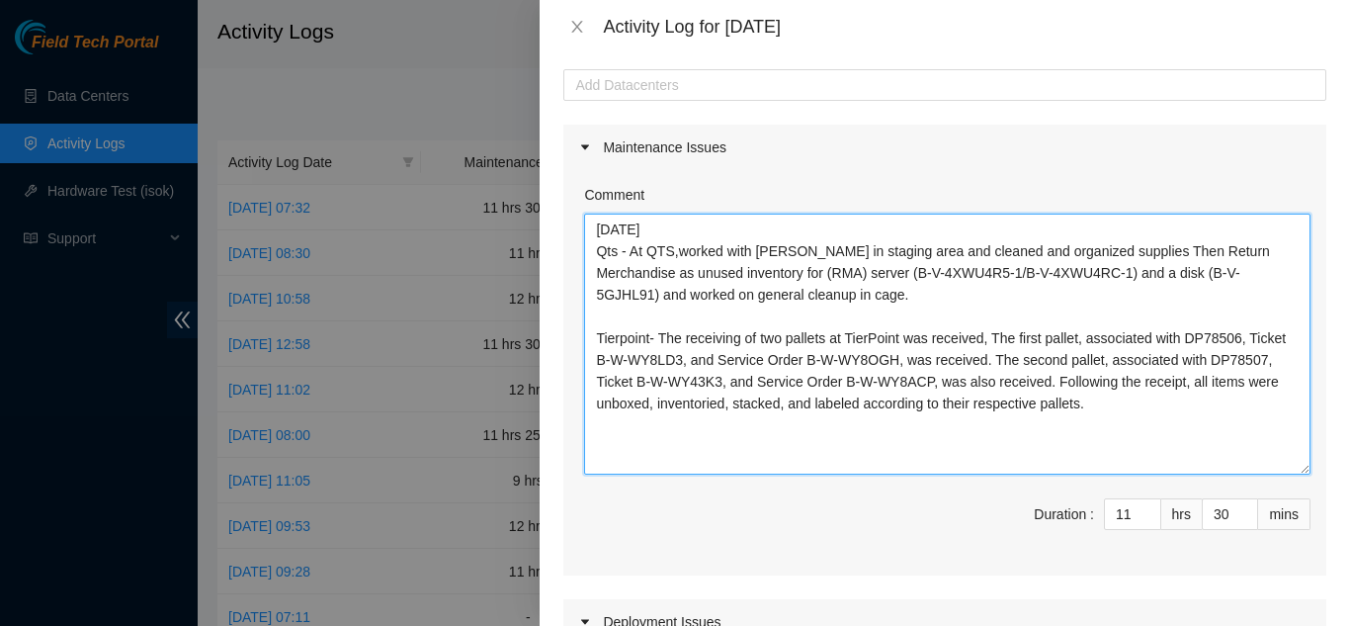
click at [1090, 407] on textarea "8/15/2025 Qts - At QTS,worked with matias in staging area and cleaned and organ…" at bounding box center [947, 344] width 727 height 261
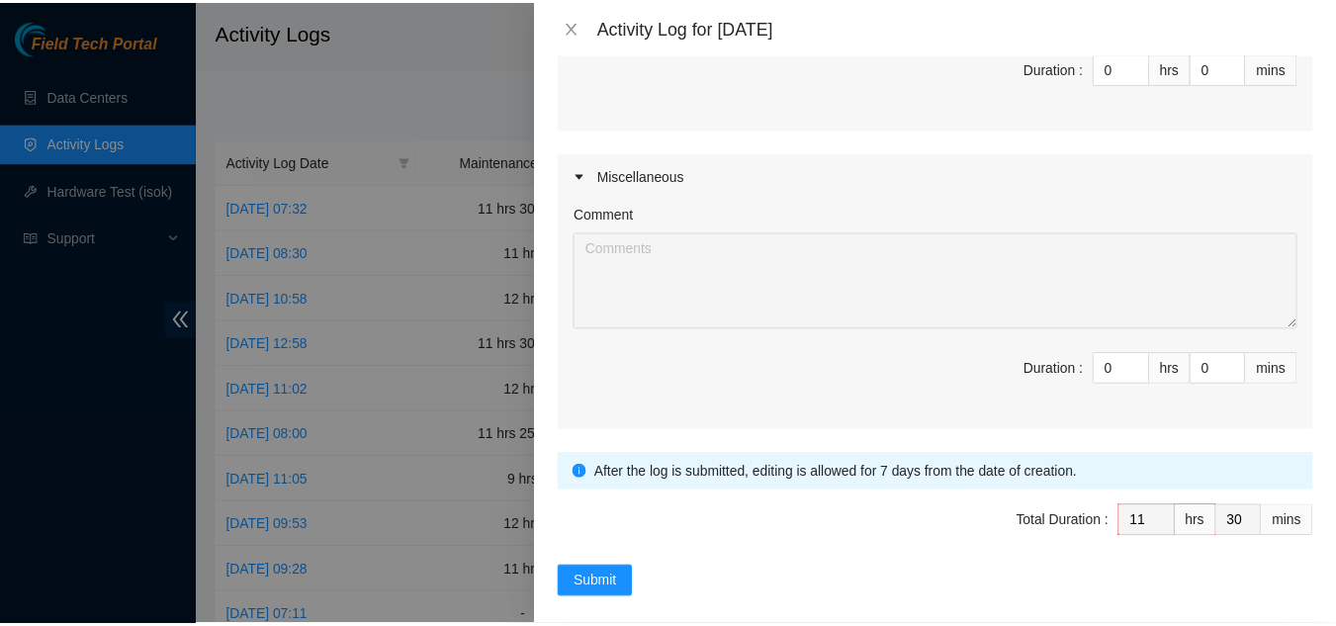
scroll to position [866, 0]
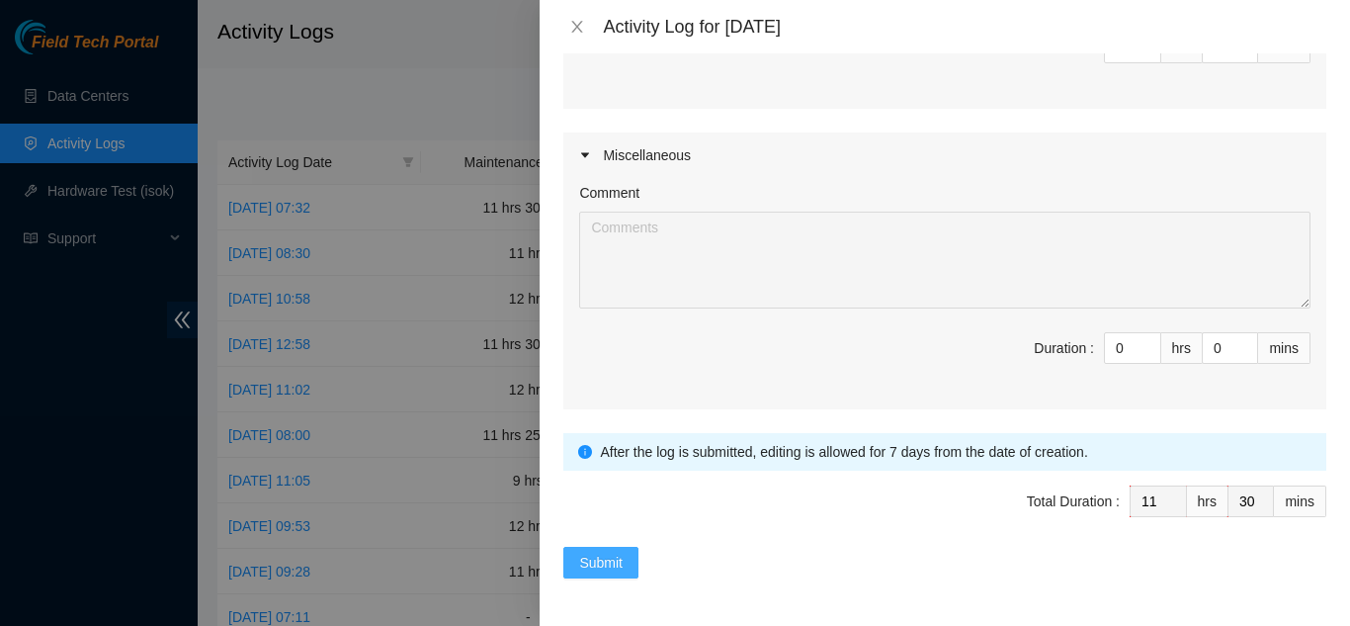
type textarea "8/15/2025 Qts - At QTS,worked with matias in staging area and cleaned and organ…"
click at [602, 561] on span "Submit" at bounding box center [600, 563] width 43 height 22
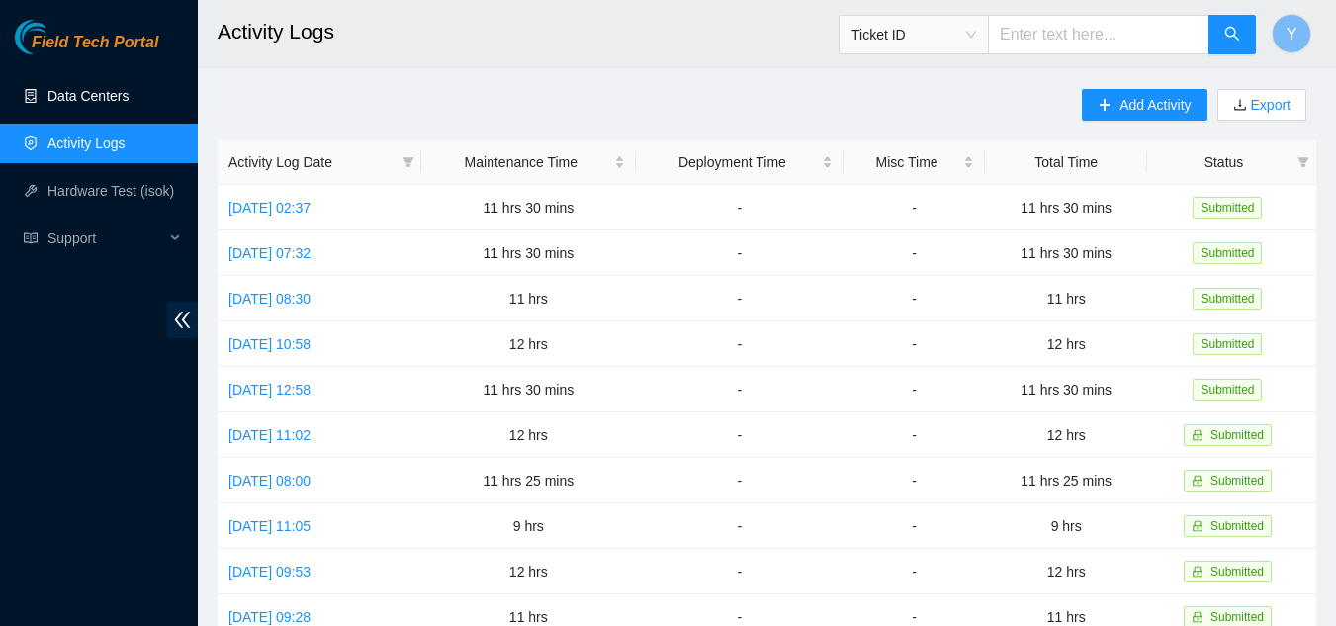
click at [108, 98] on link "Data Centers" at bounding box center [87, 96] width 81 height 16
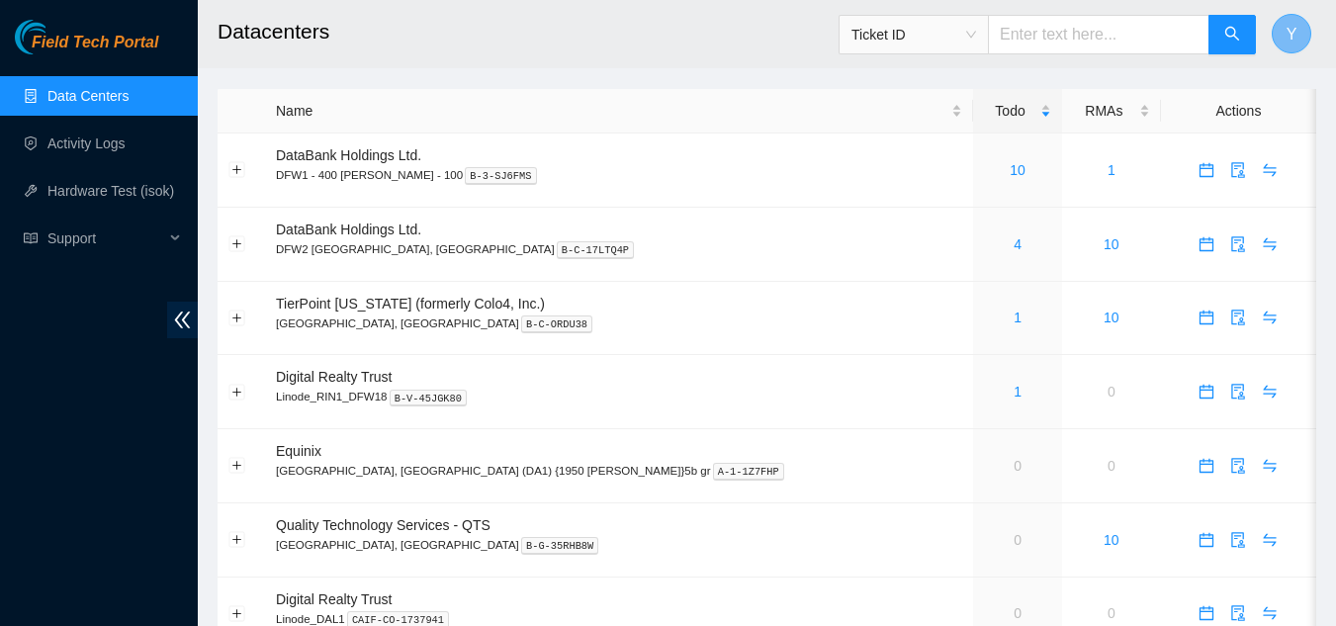
click at [1279, 22] on button "Y" at bounding box center [1291, 34] width 40 height 40
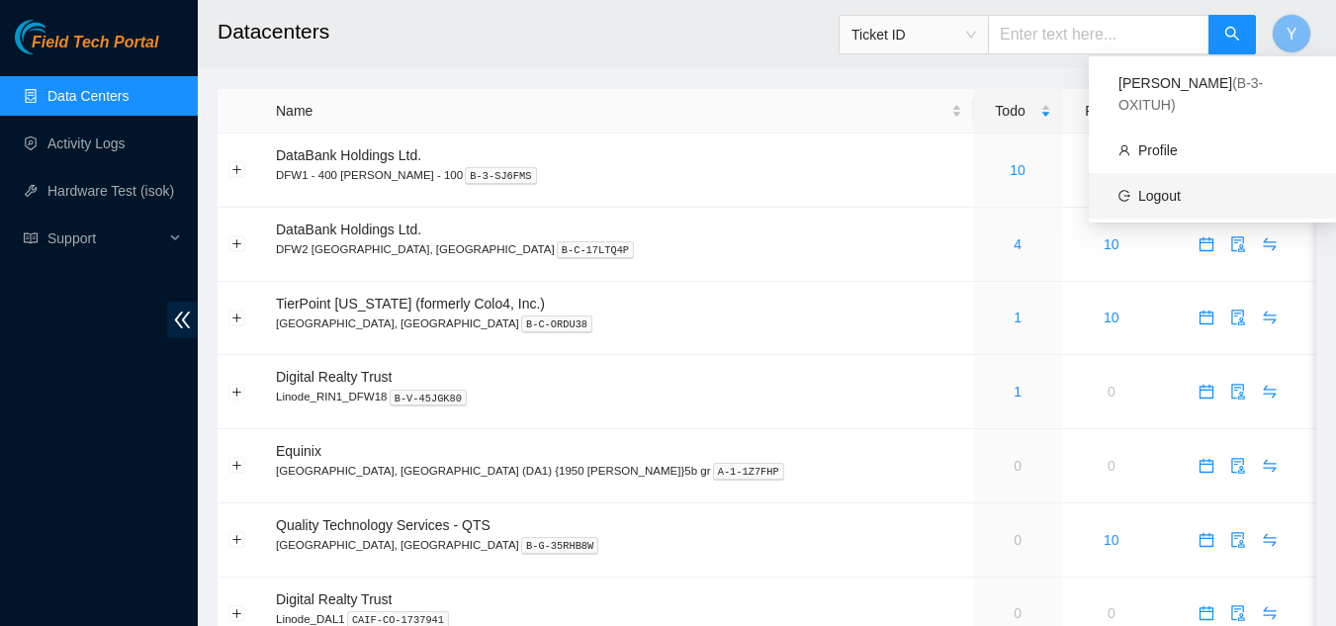
click at [1167, 188] on link "Logout" at bounding box center [1159, 196] width 43 height 16
